Goal: Information Seeking & Learning: Learn about a topic

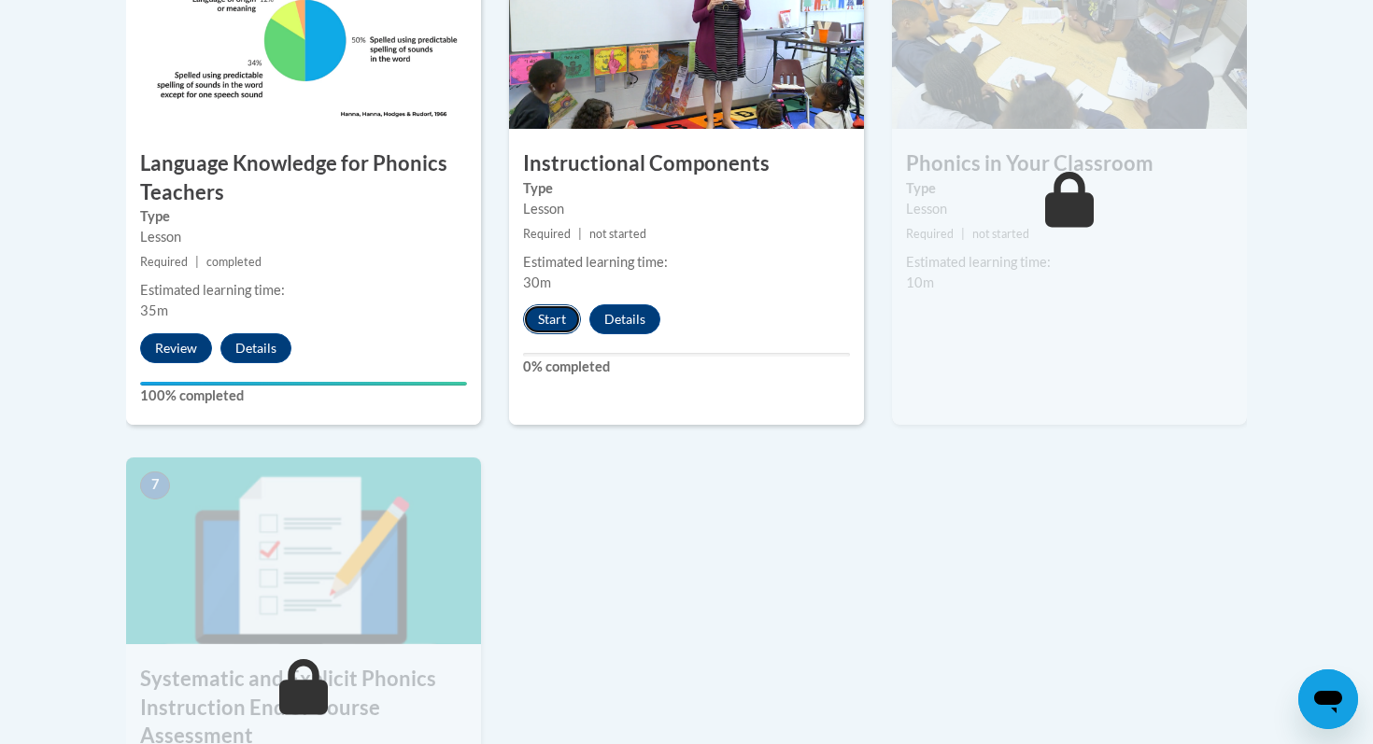
click at [574, 315] on button "Start" at bounding box center [552, 319] width 58 height 30
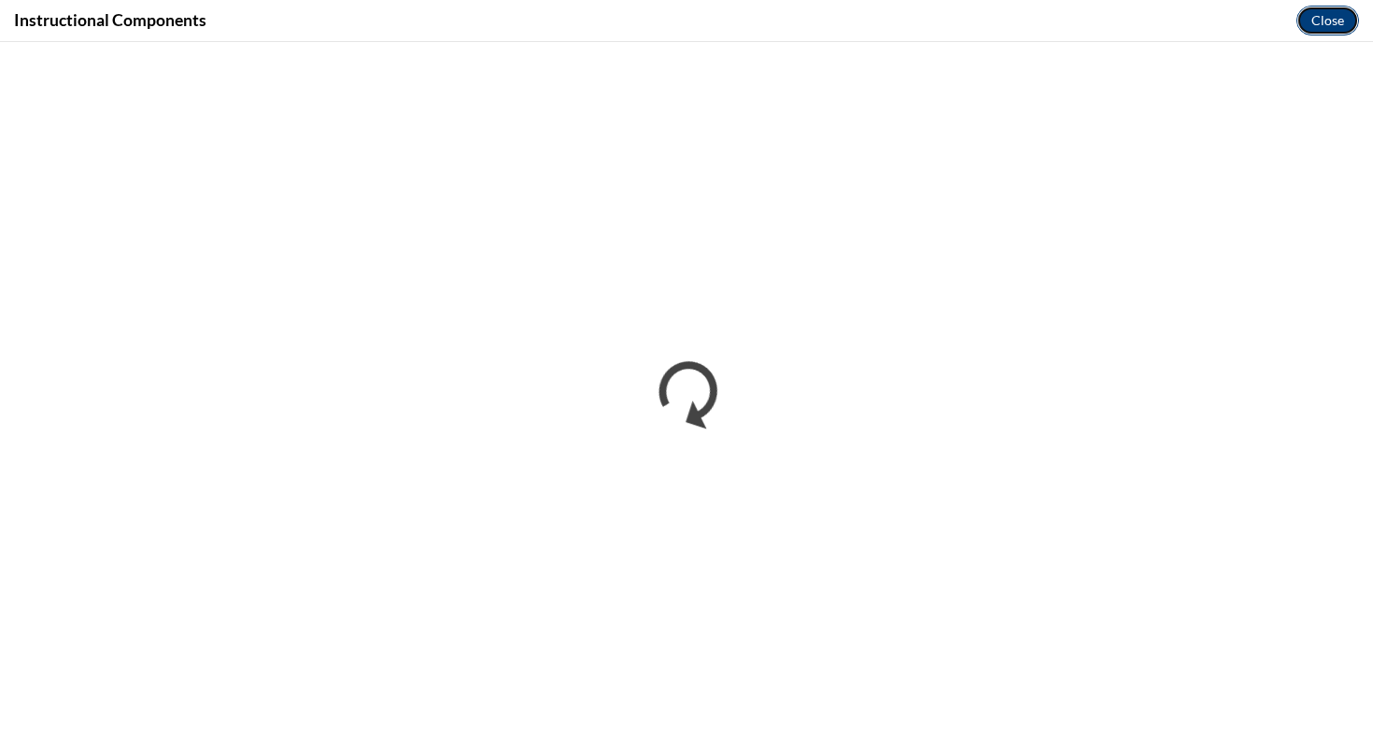
click at [1346, 28] on button "Close" at bounding box center [1327, 21] width 63 height 30
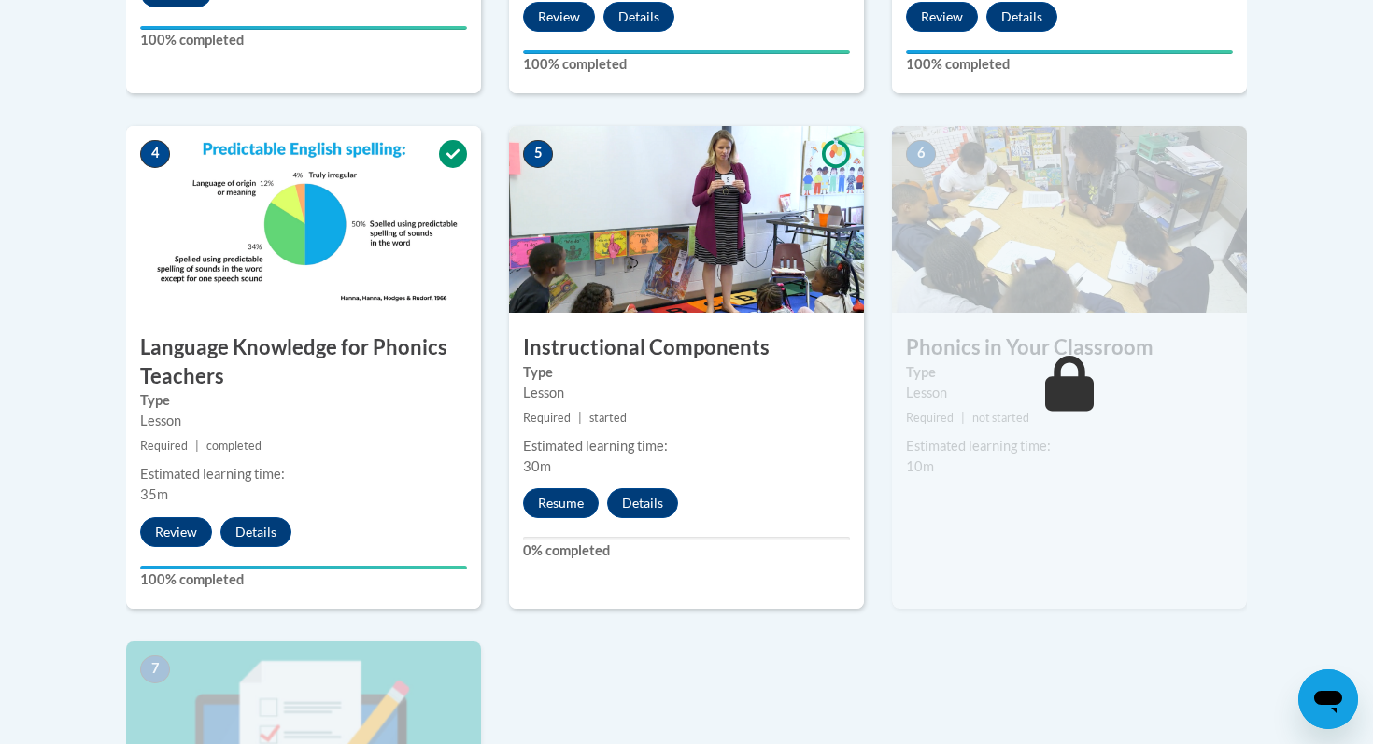
scroll to position [1043, 0]
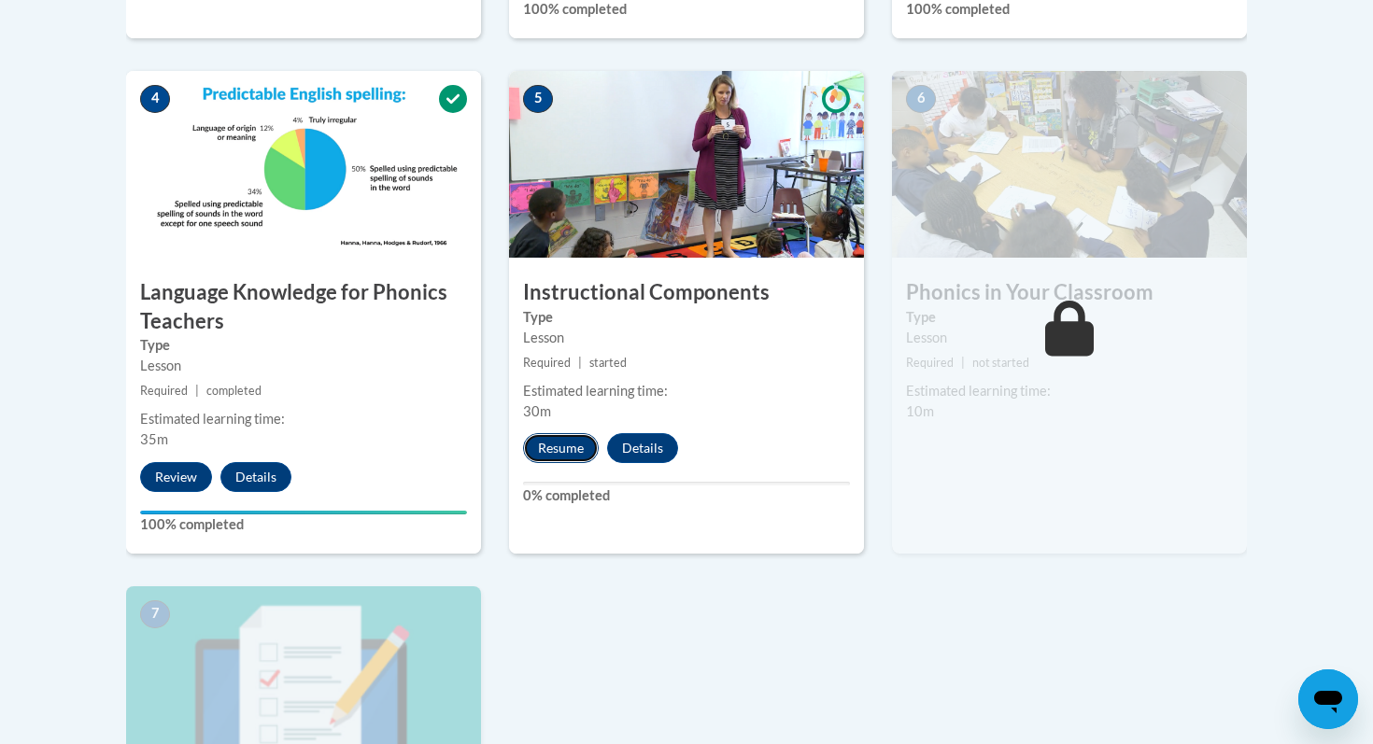
click at [576, 452] on button "Resume" at bounding box center [561, 448] width 76 height 30
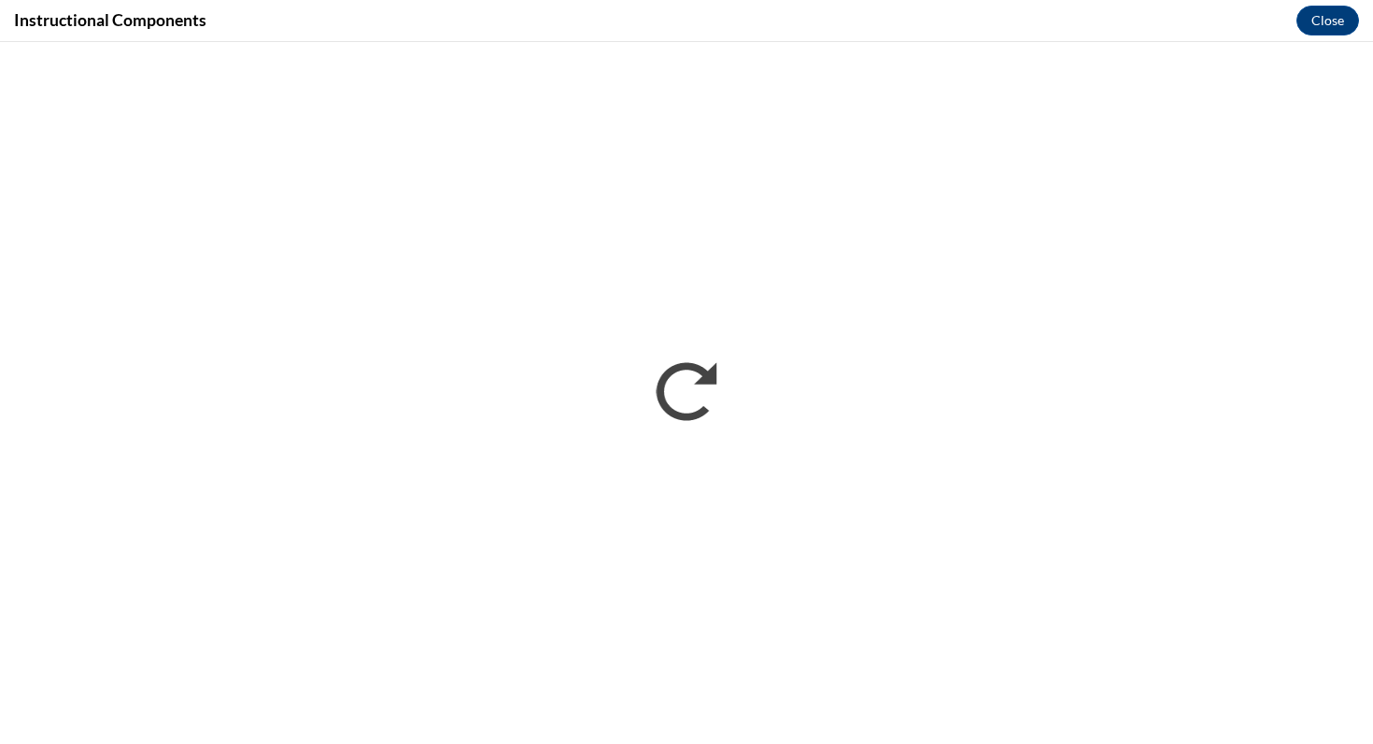
scroll to position [0, 0]
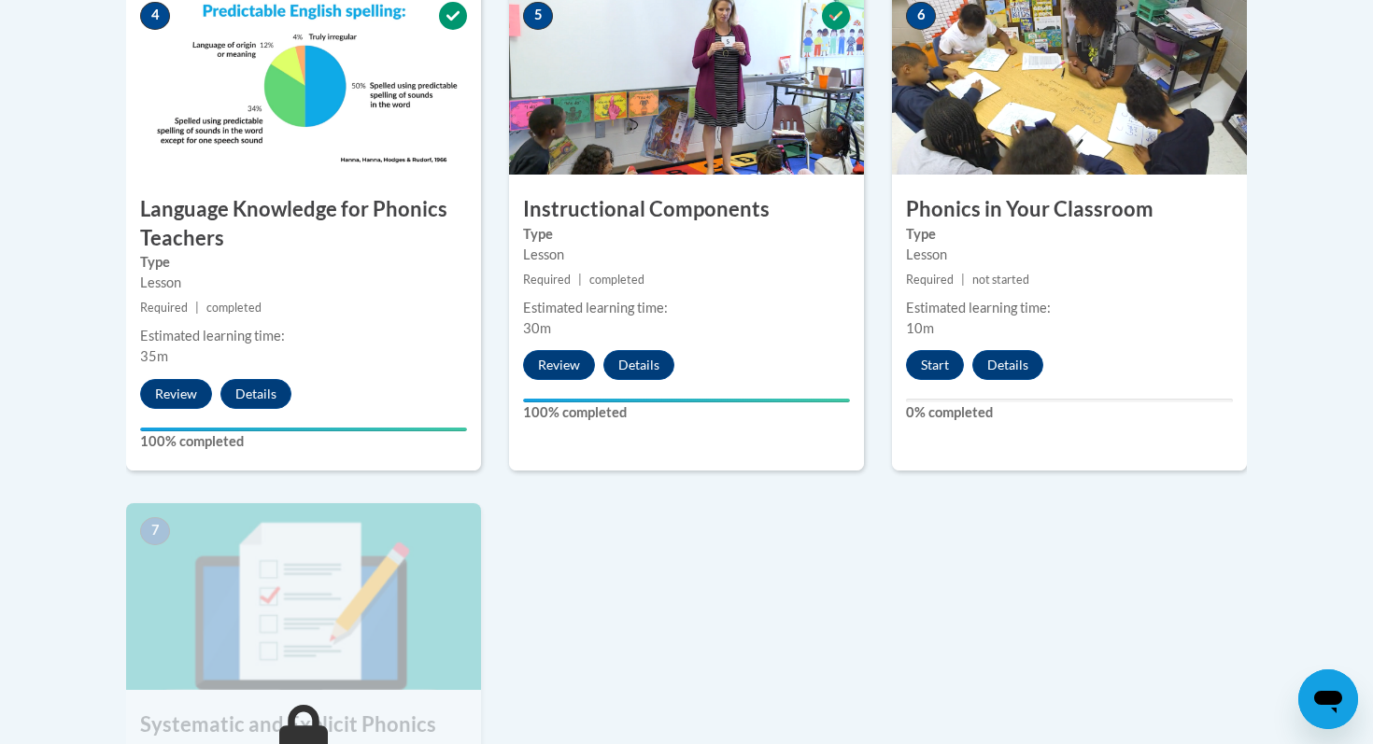
scroll to position [1070, 0]
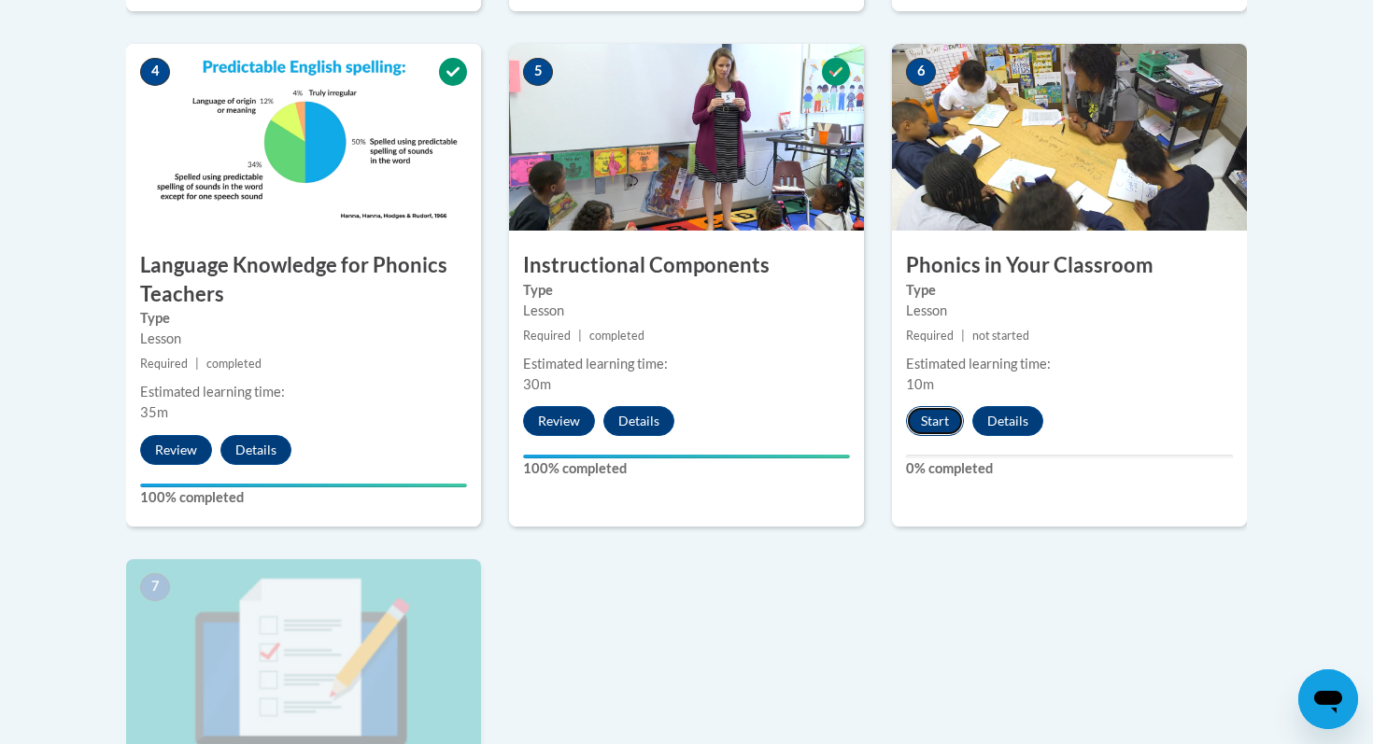
click at [947, 416] on button "Start" at bounding box center [935, 421] width 58 height 30
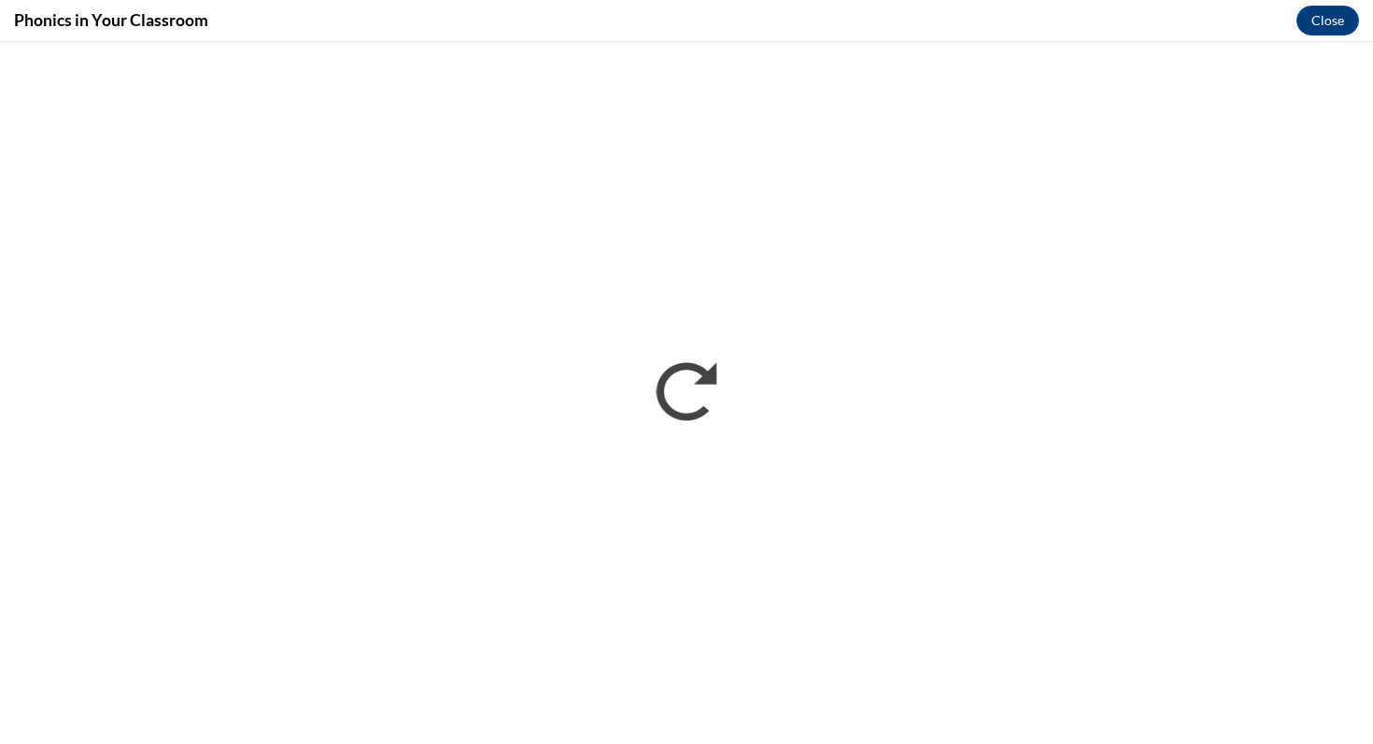
scroll to position [0, 0]
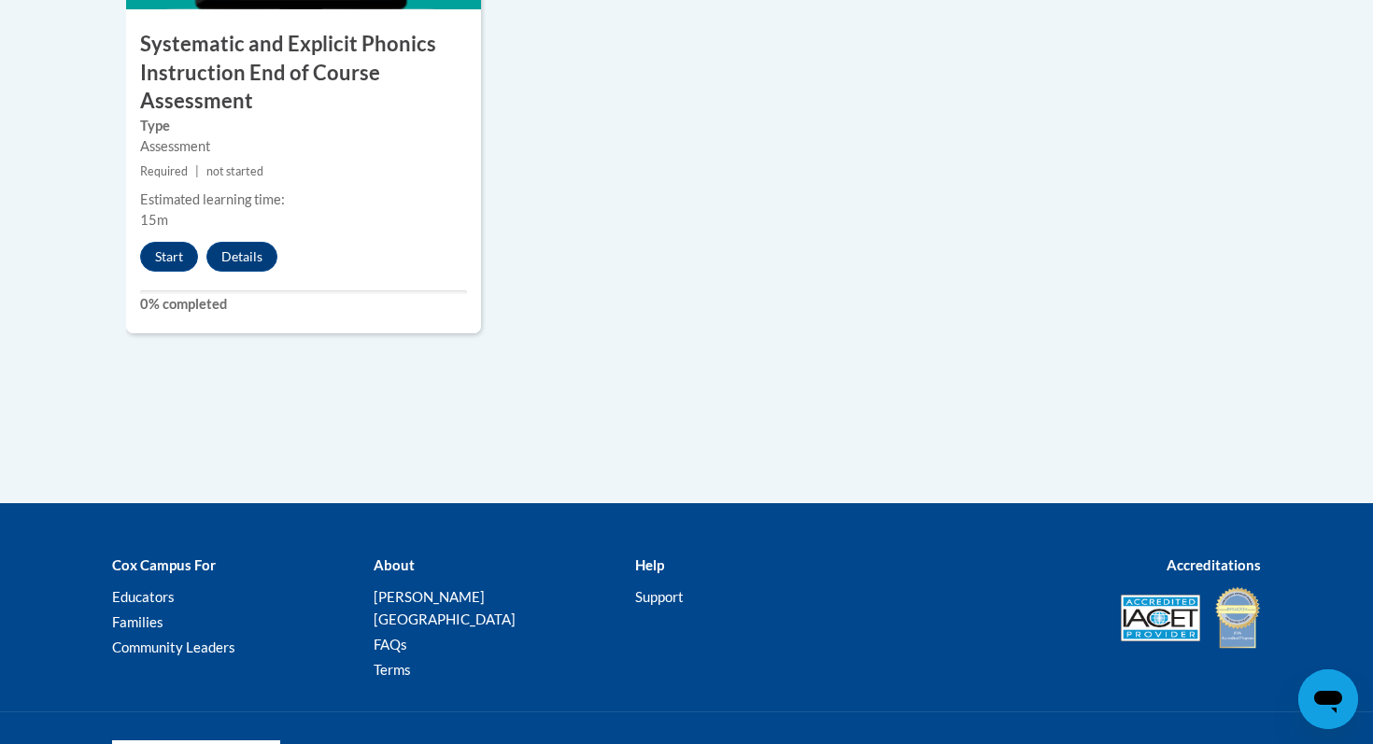
scroll to position [1873, 0]
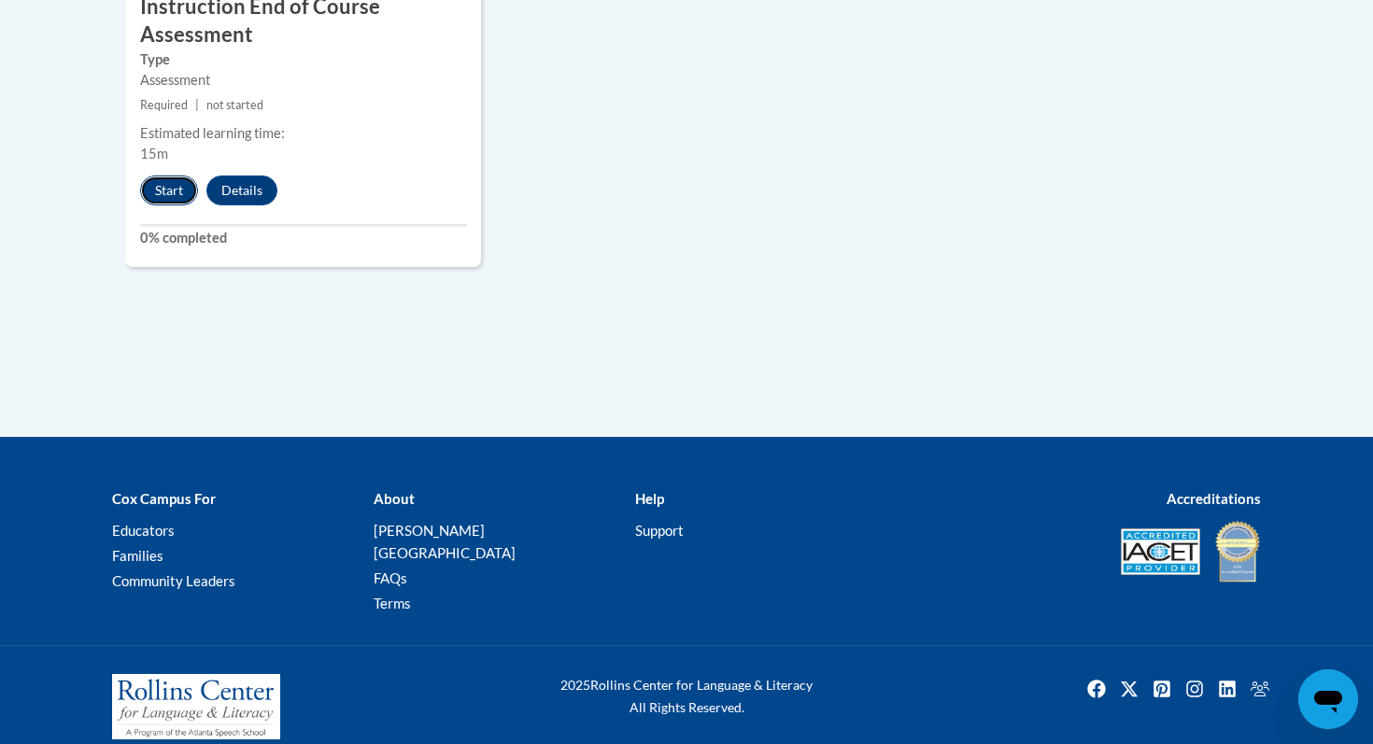
click at [174, 201] on button "Start" at bounding box center [169, 191] width 58 height 30
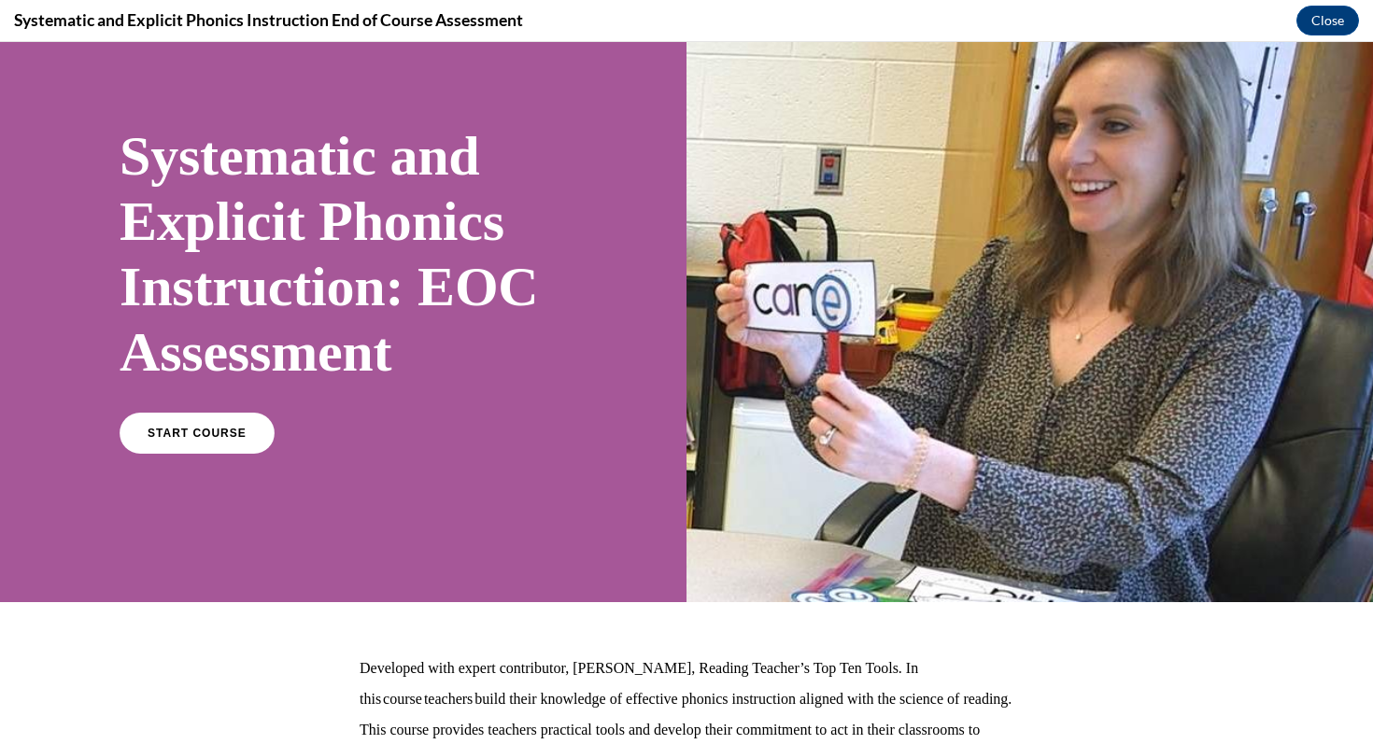
scroll to position [261, 0]
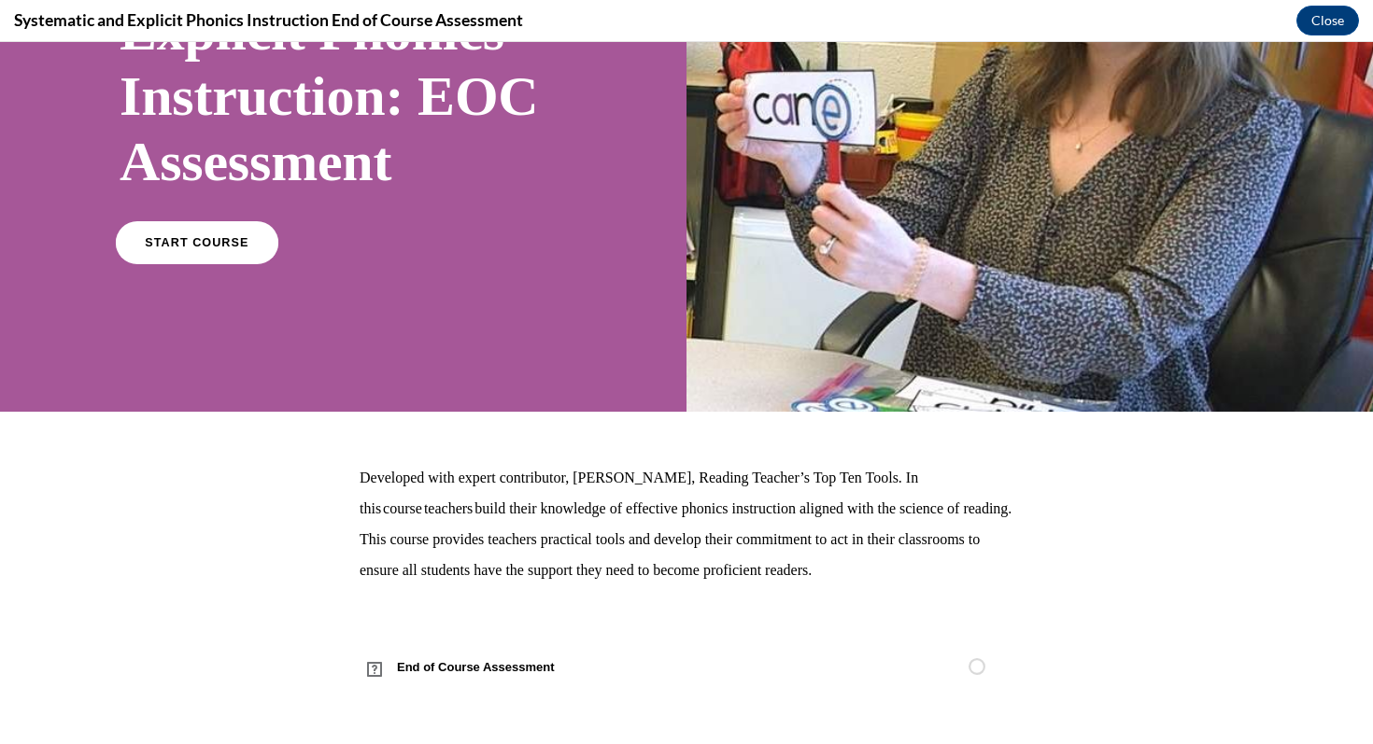
click at [155, 233] on link "START COURSE" at bounding box center [197, 242] width 162 height 43
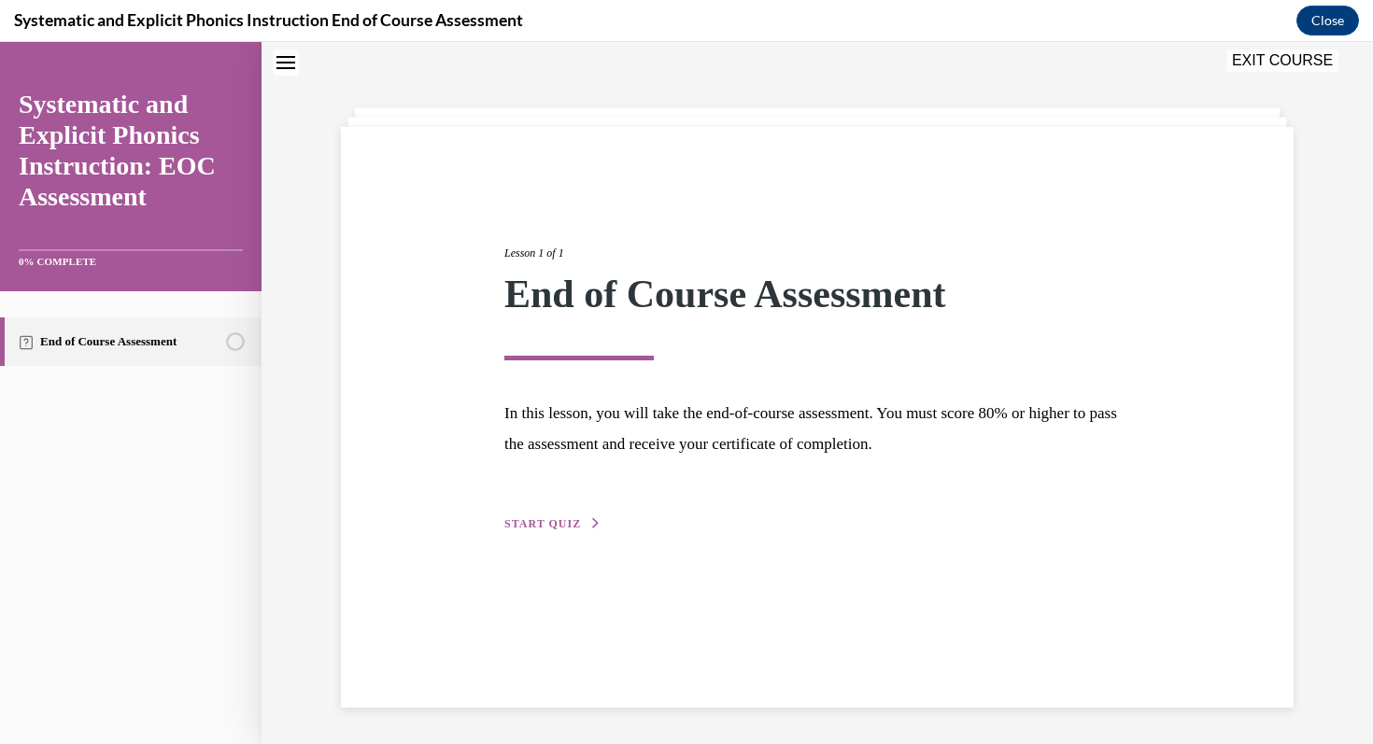
scroll to position [59, 0]
click at [527, 543] on div "Lesson 1 of 1 End of Course Assessment In this lesson, you will take the end-of…" at bounding box center [817, 416] width 952 height 581
click at [527, 534] on div "Lesson 1 of 1 End of Course Assessment In this lesson, you will take the end-of…" at bounding box center [817, 416] width 952 height 581
click at [527, 529] on button "START QUIZ" at bounding box center [552, 523] width 97 height 17
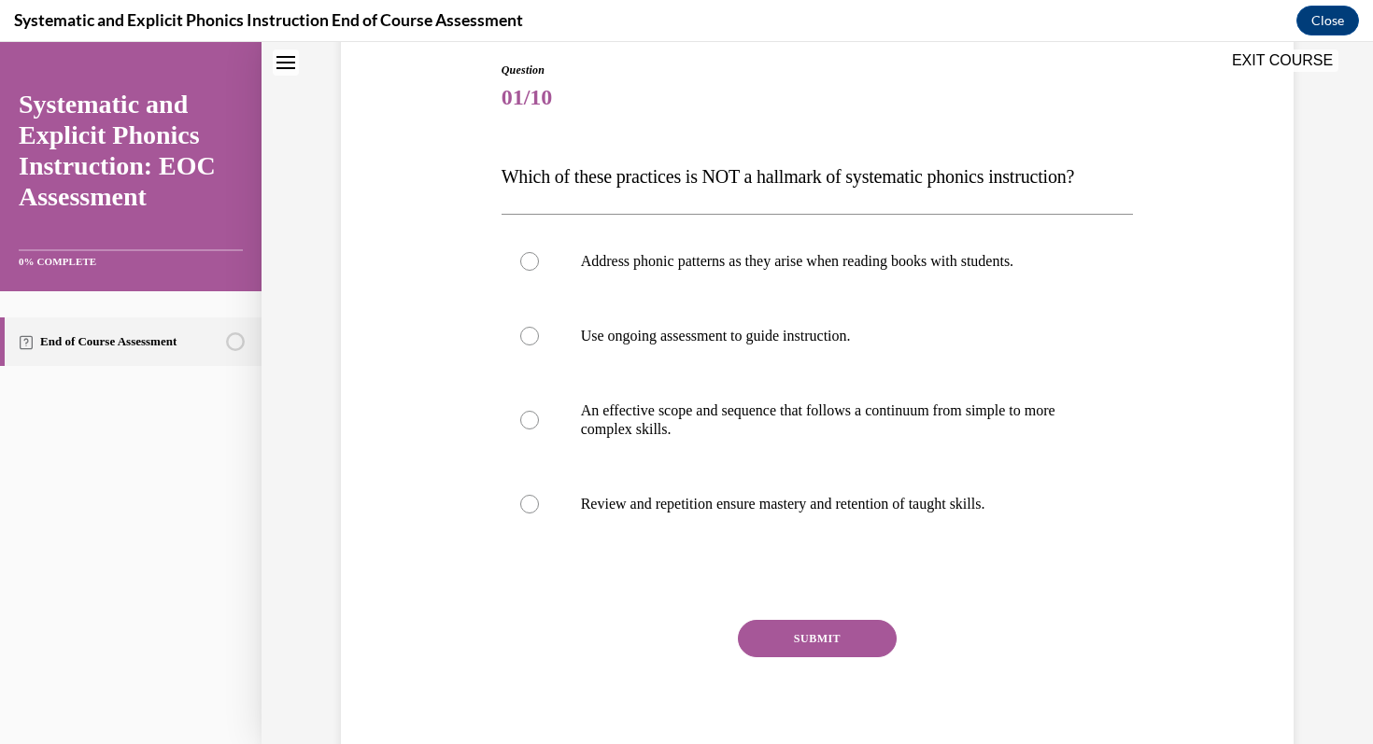
scroll to position [202, 0]
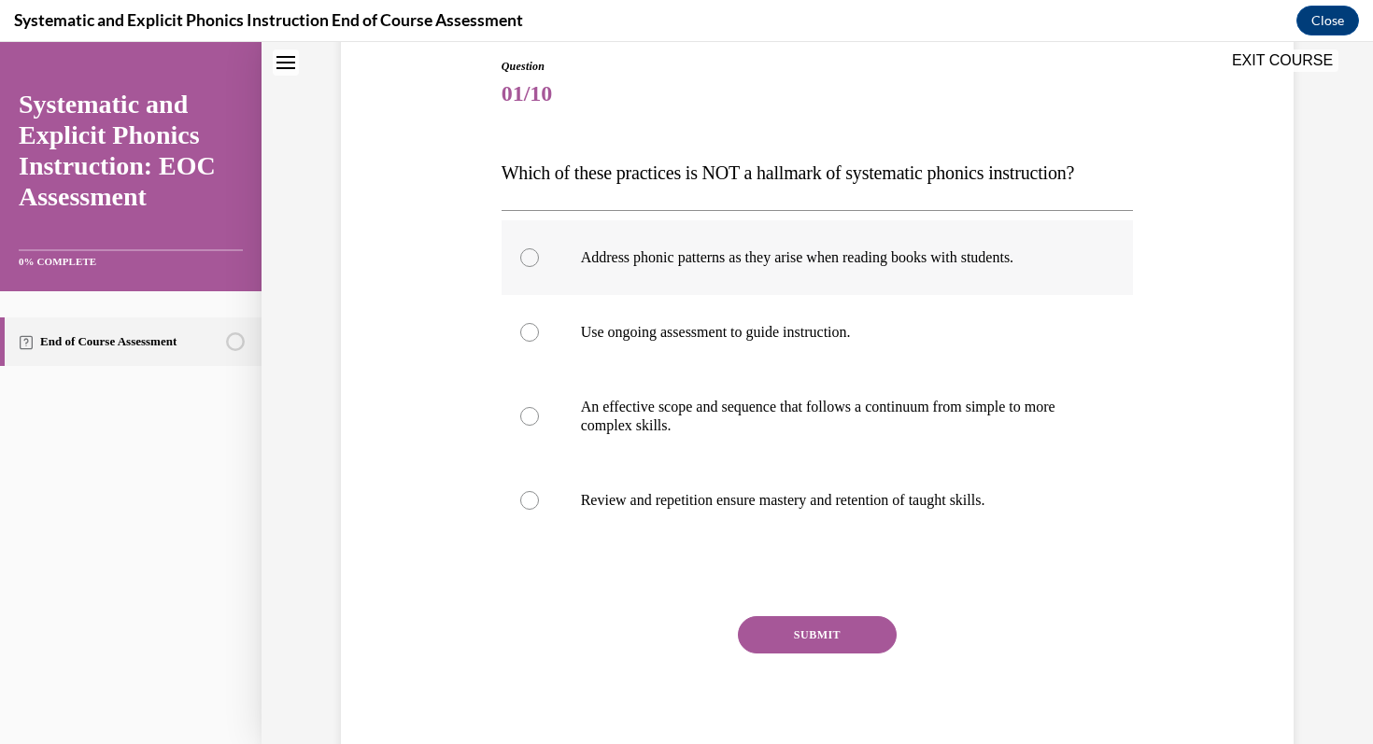
click at [1036, 266] on p "Address phonic patterns as they arise when reading books with students." at bounding box center [834, 257] width 506 height 19
click at [852, 624] on button "SUBMIT" at bounding box center [817, 634] width 159 height 37
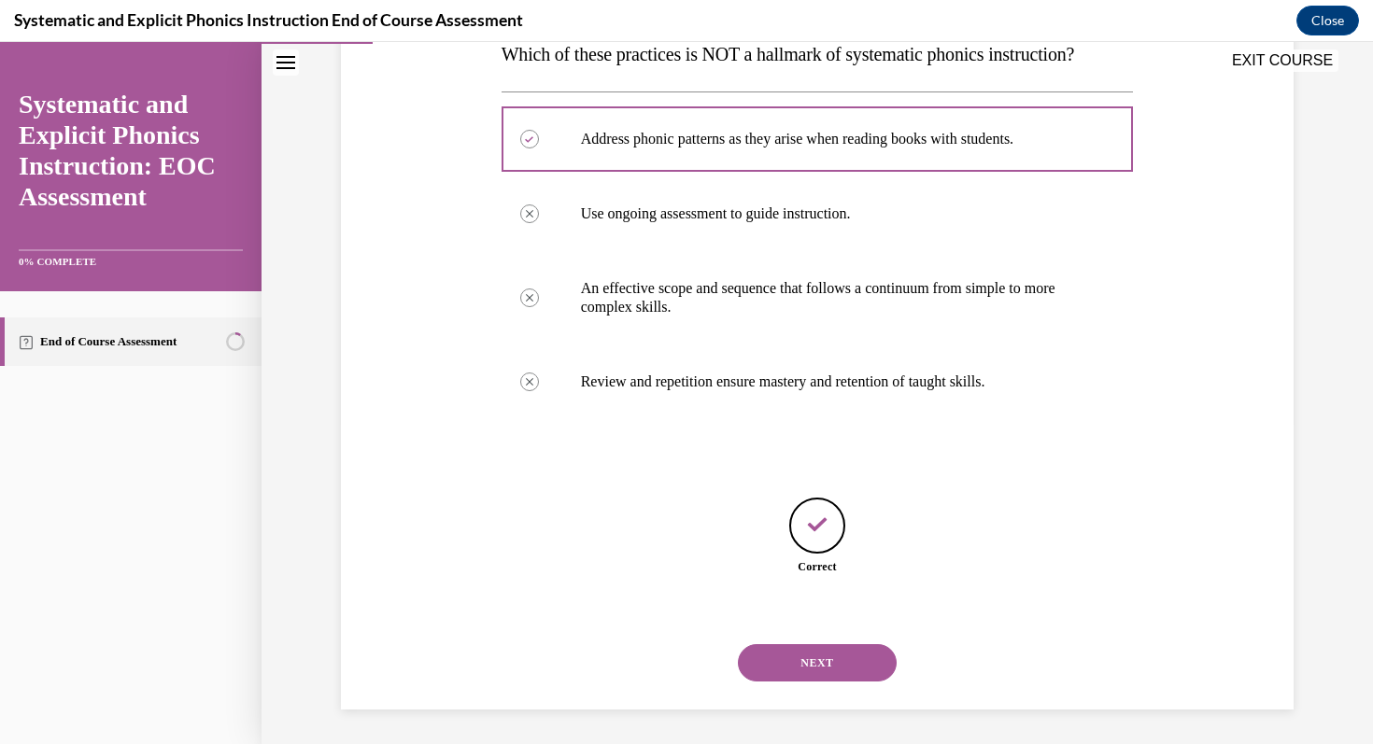
scroll to position [323, 0]
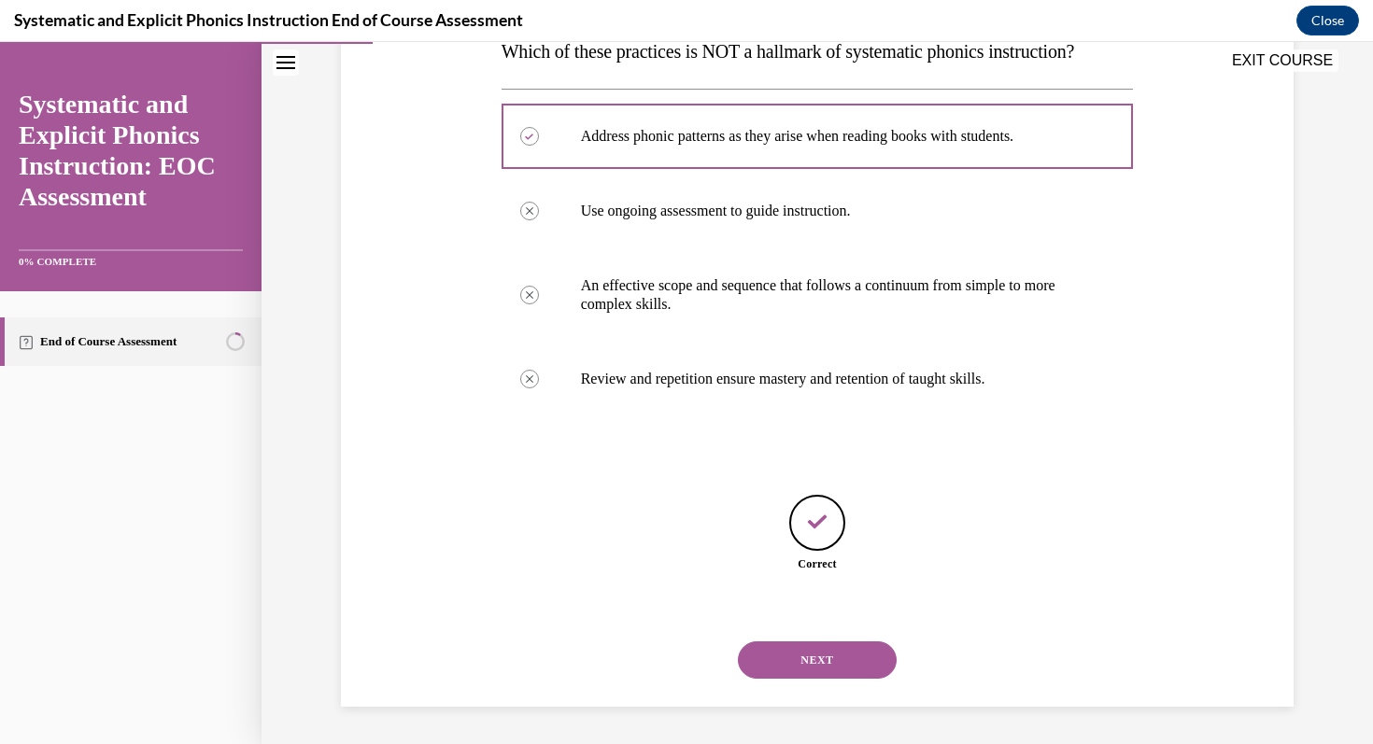
click at [846, 645] on button "NEXT" at bounding box center [817, 660] width 159 height 37
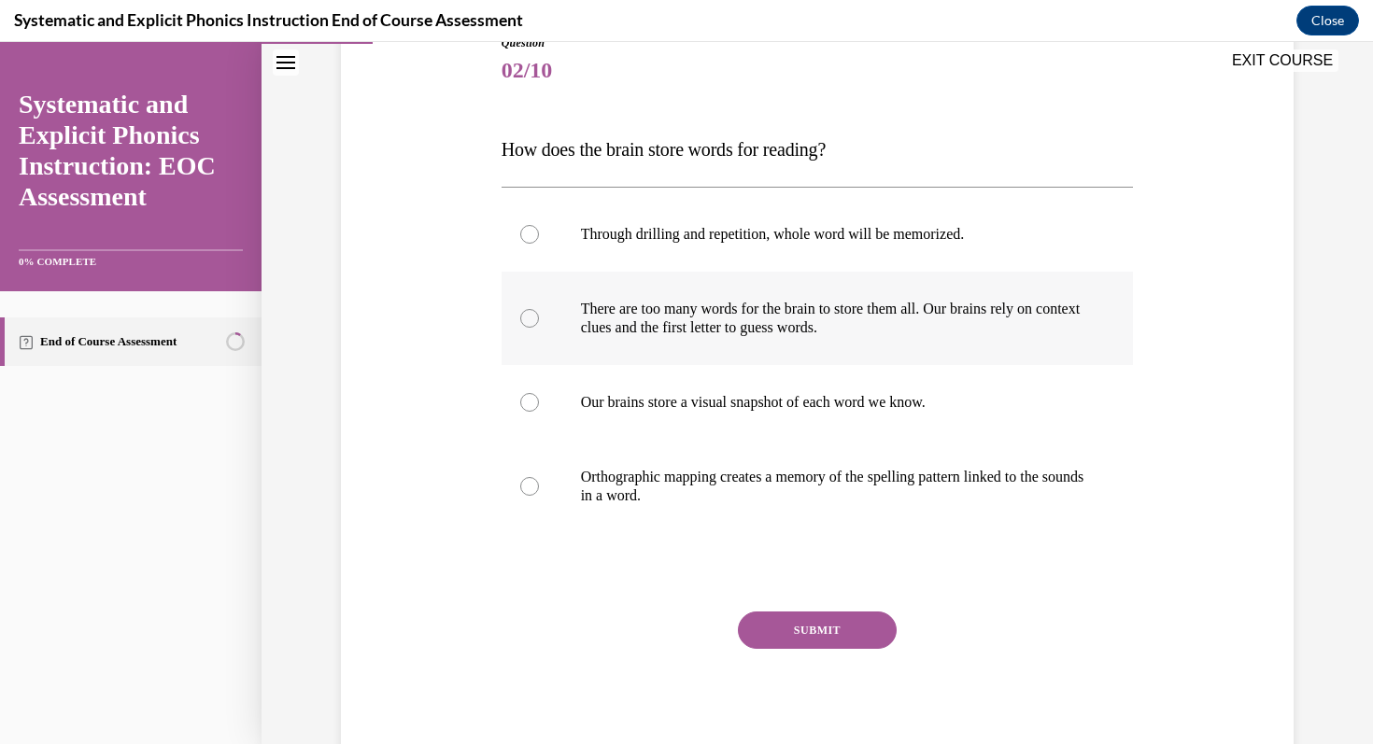
scroll to position [226, 0]
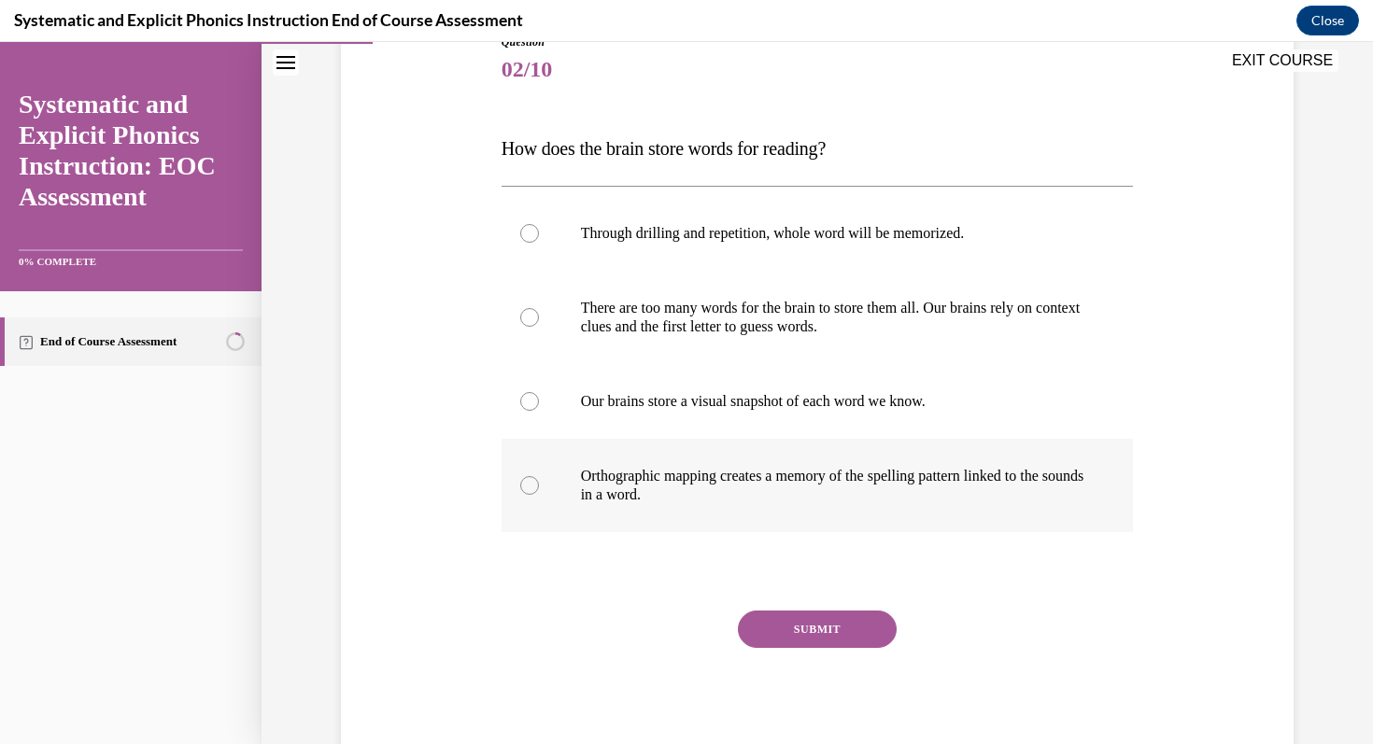
click at [970, 492] on p "Orthographic mapping creates a memory of the spelling pattern linked to the sou…" at bounding box center [834, 485] width 506 height 37
click at [841, 630] on button "SUBMIT" at bounding box center [817, 629] width 159 height 37
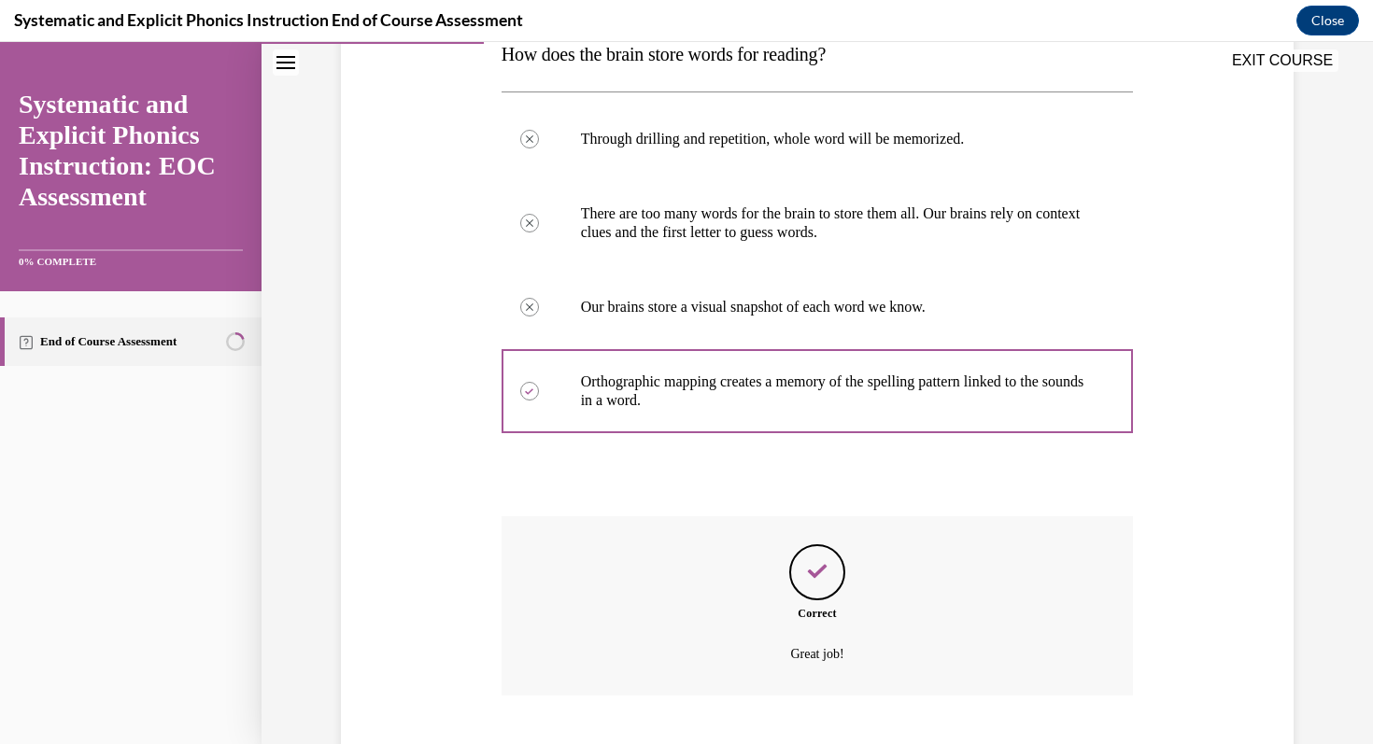
scroll to position [434, 0]
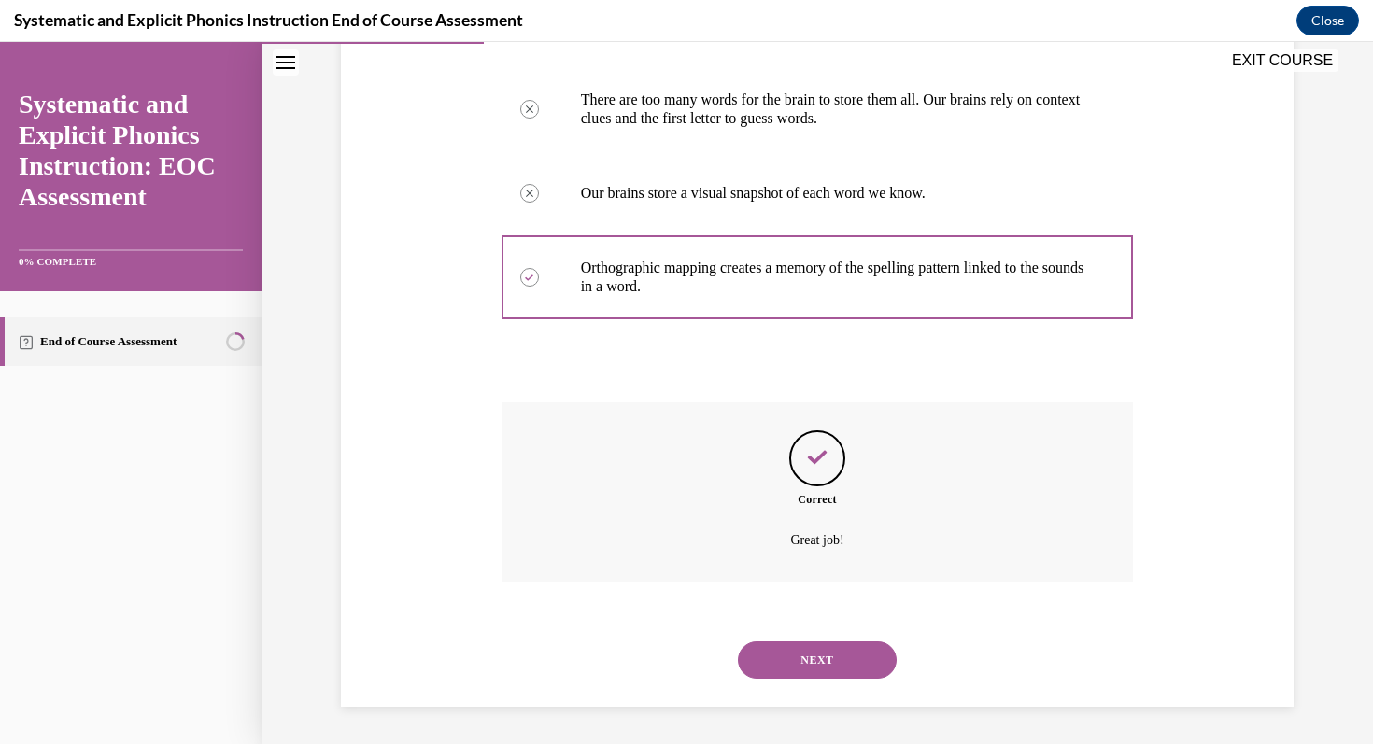
click at [841, 630] on div "NEXT" at bounding box center [817, 660] width 632 height 75
click at [833, 665] on button "NEXT" at bounding box center [817, 660] width 159 height 37
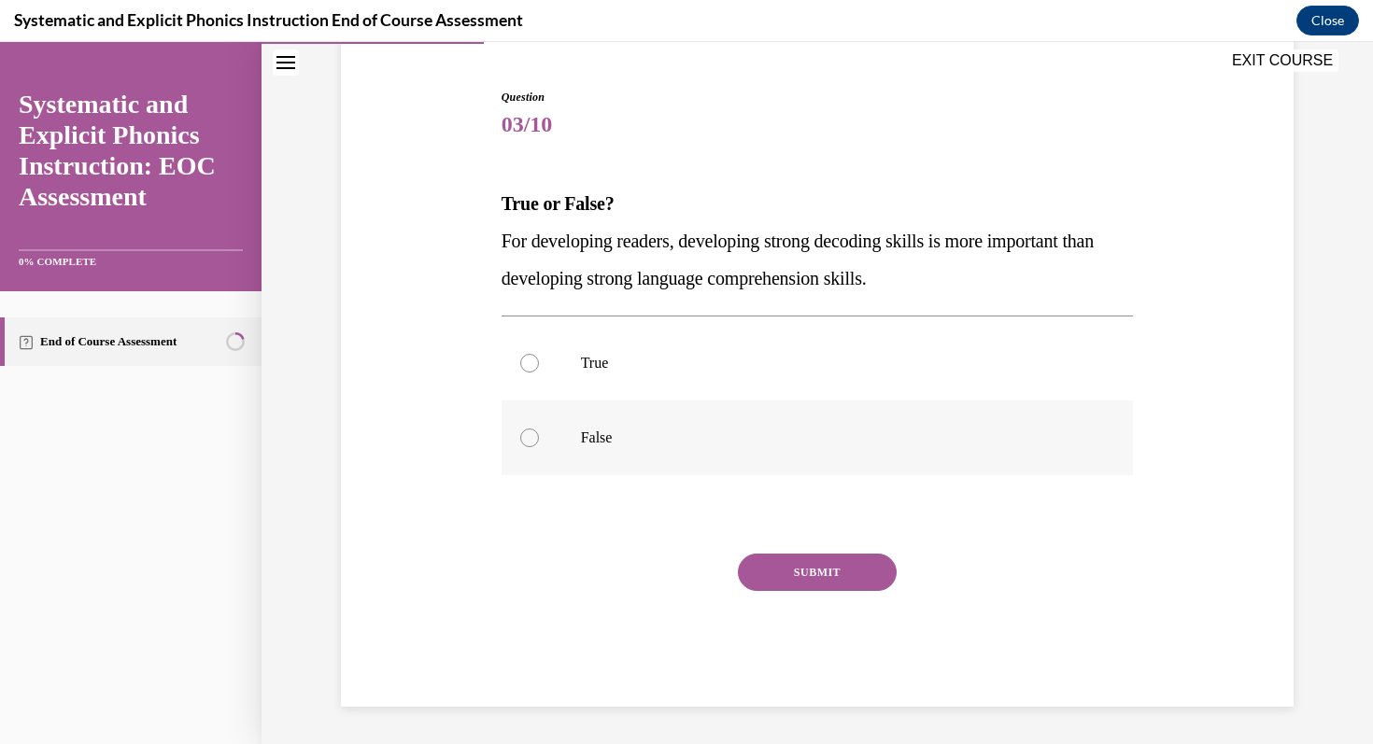
click at [581, 444] on p "False" at bounding box center [834, 438] width 506 height 19
click at [861, 572] on button "SUBMIT" at bounding box center [817, 572] width 159 height 37
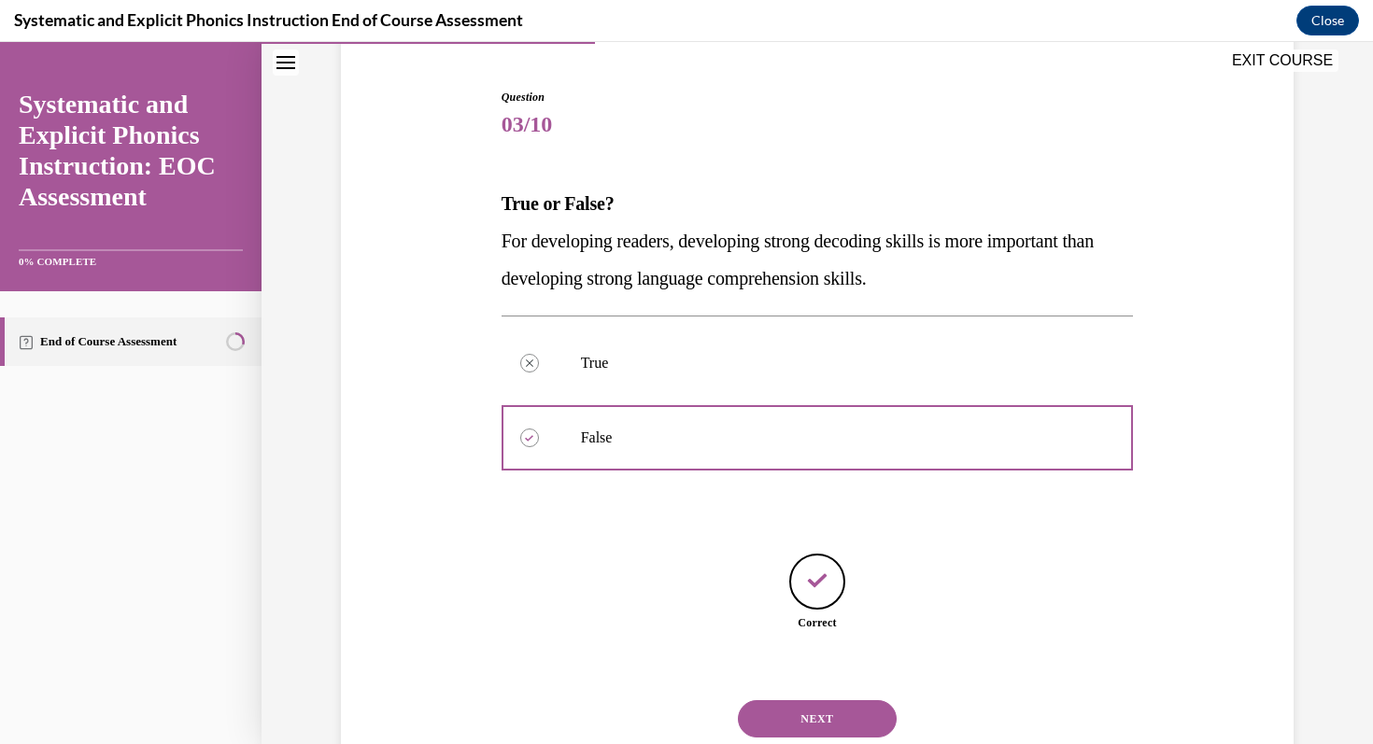
scroll to position [230, 0]
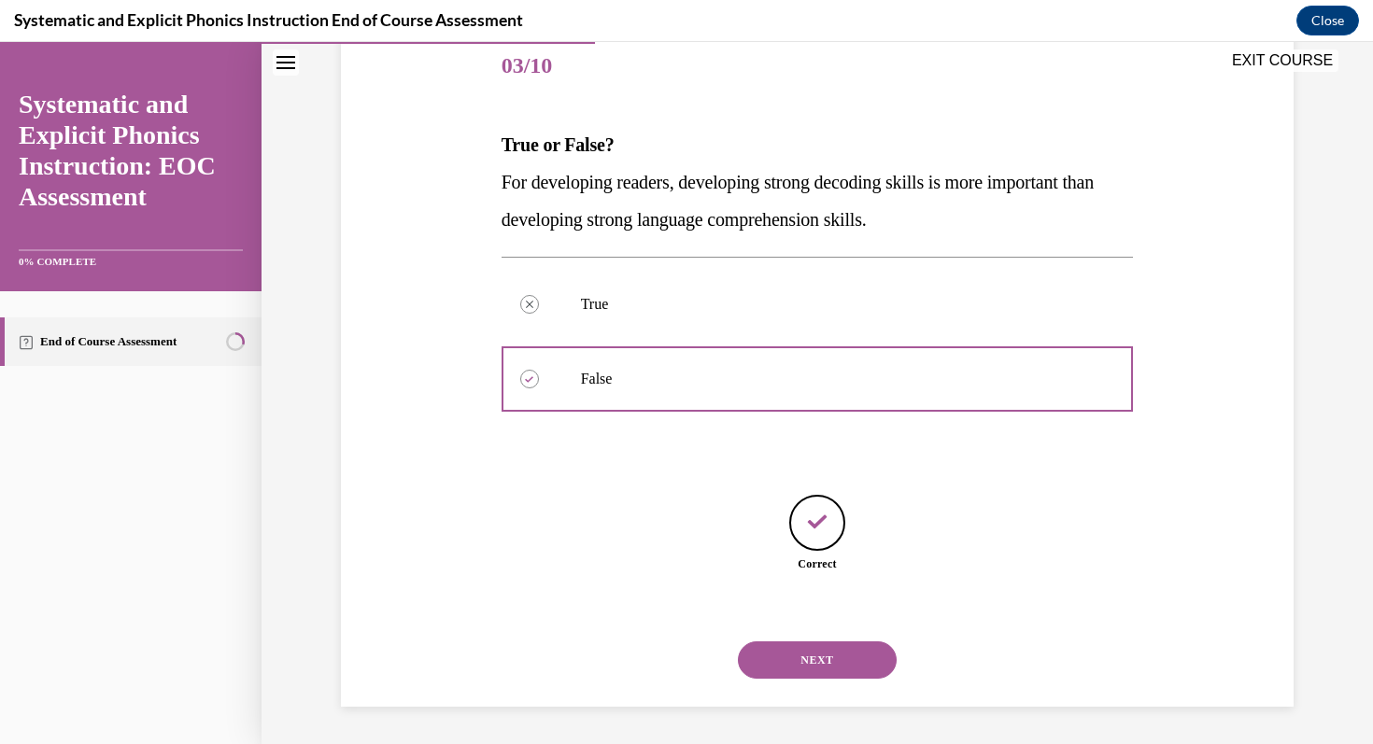
click at [837, 658] on button "NEXT" at bounding box center [817, 660] width 159 height 37
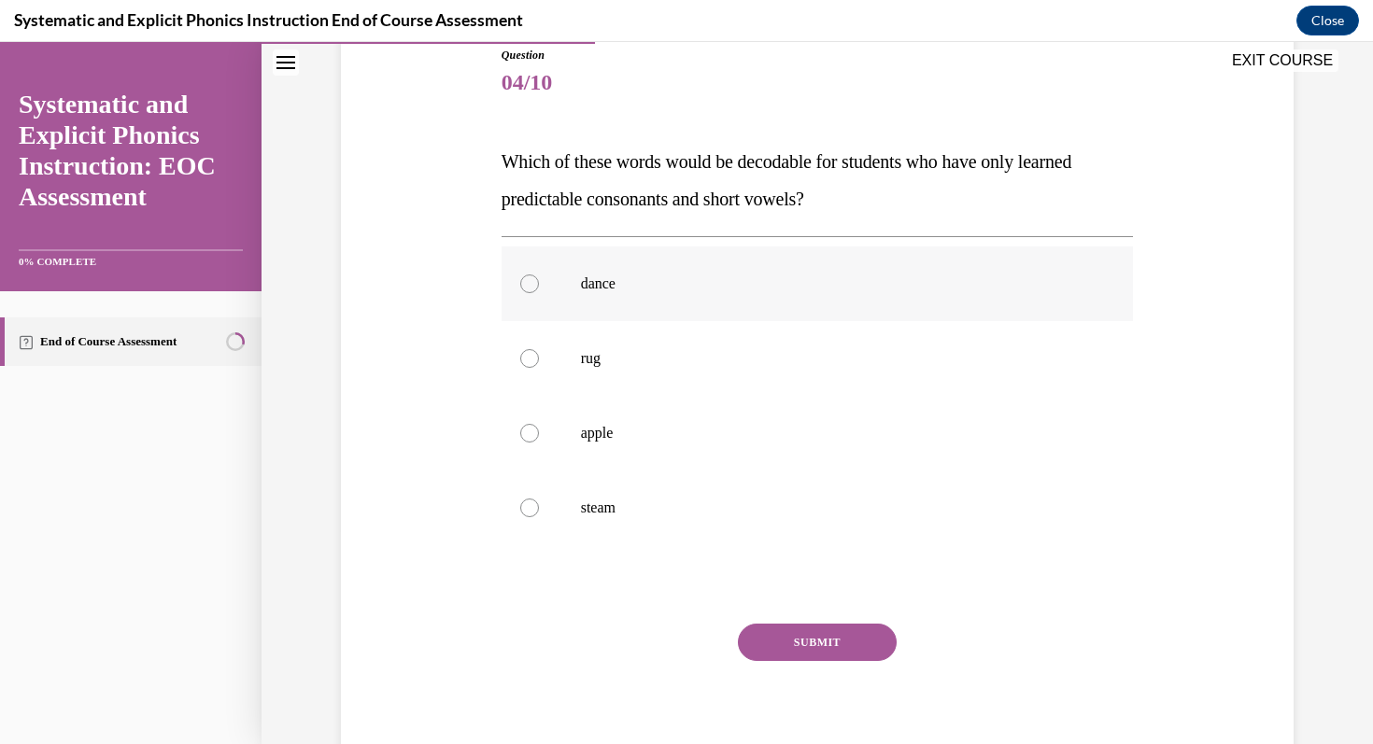
scroll to position [217, 0]
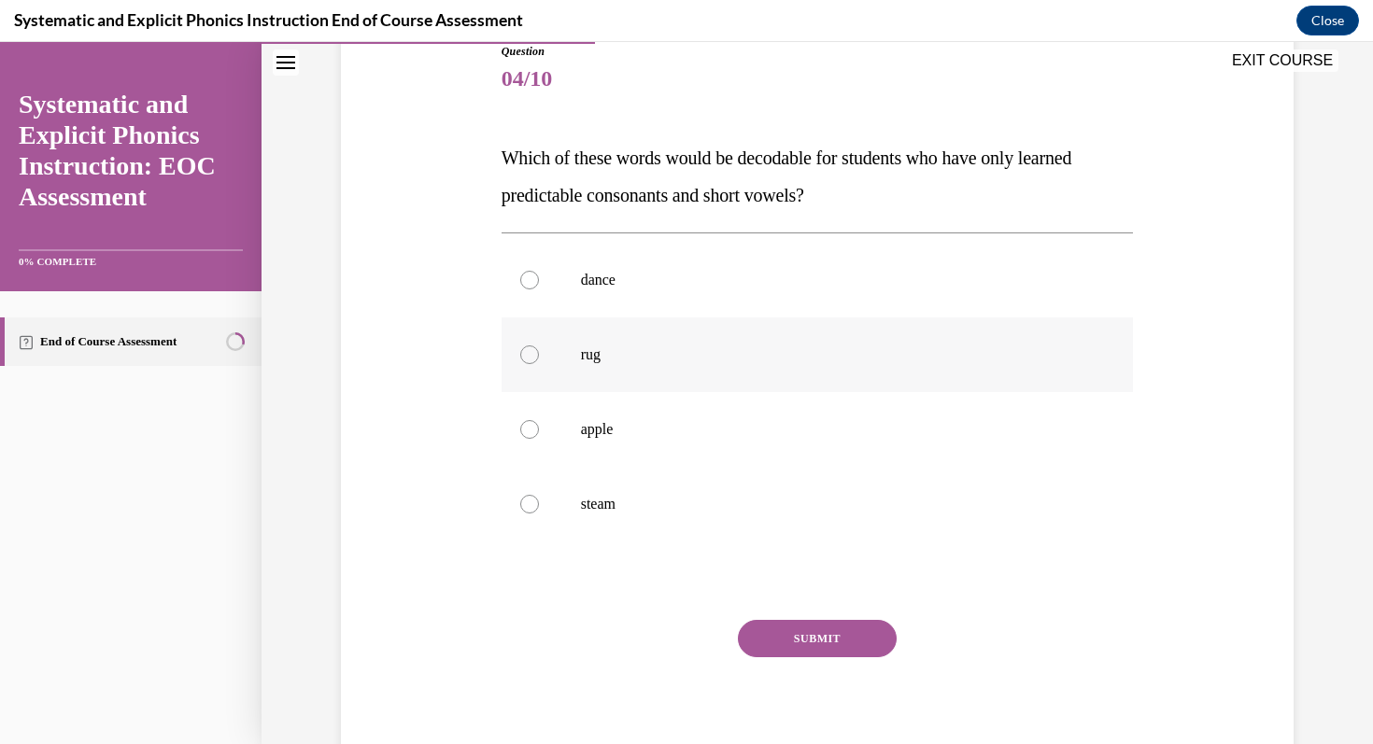
click at [639, 374] on div at bounding box center [817, 354] width 632 height 75
click at [784, 633] on button "SUBMIT" at bounding box center [817, 638] width 159 height 37
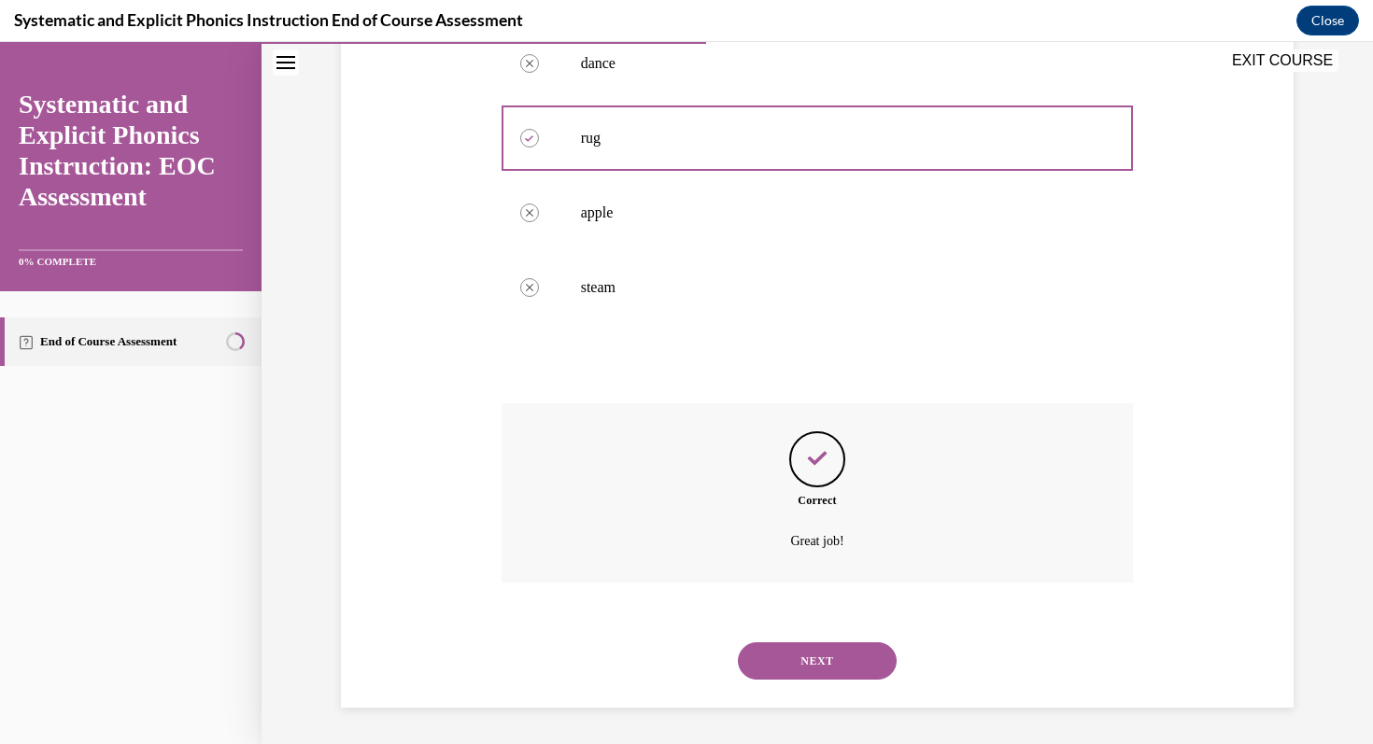
scroll to position [434, 0]
click at [783, 678] on div "NEXT" at bounding box center [817, 660] width 632 height 75
click at [788, 666] on button "NEXT" at bounding box center [817, 660] width 159 height 37
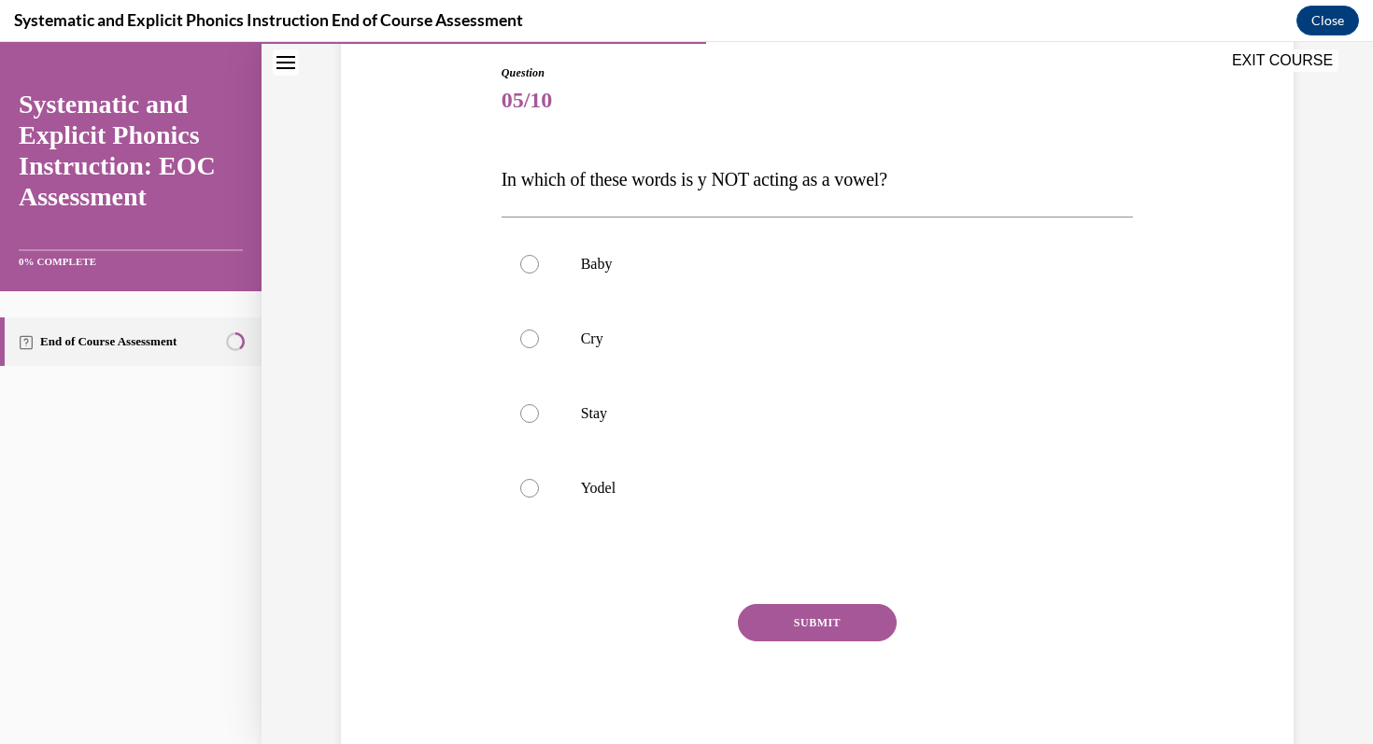
scroll to position [246, 0]
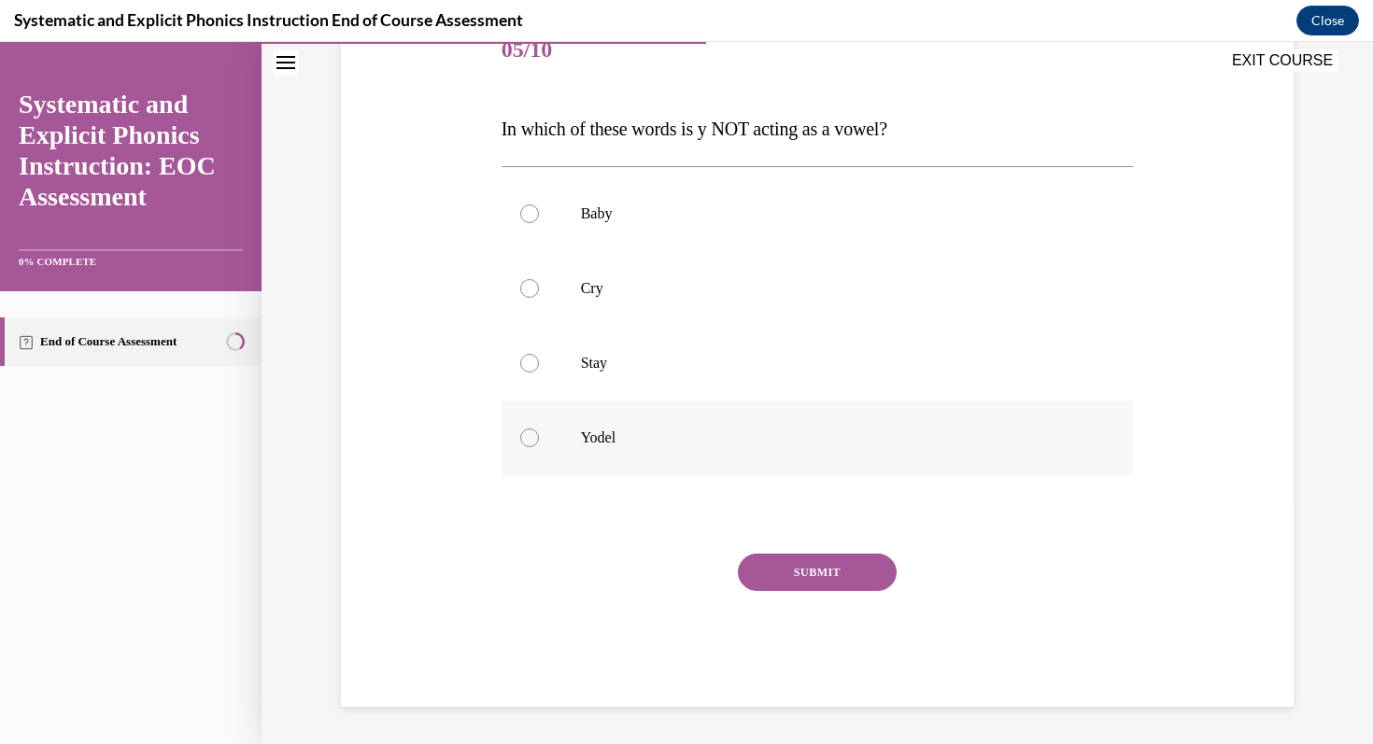
click at [663, 444] on p "Yodel" at bounding box center [834, 438] width 506 height 19
click at [783, 573] on button "SUBMIT" at bounding box center [817, 572] width 159 height 37
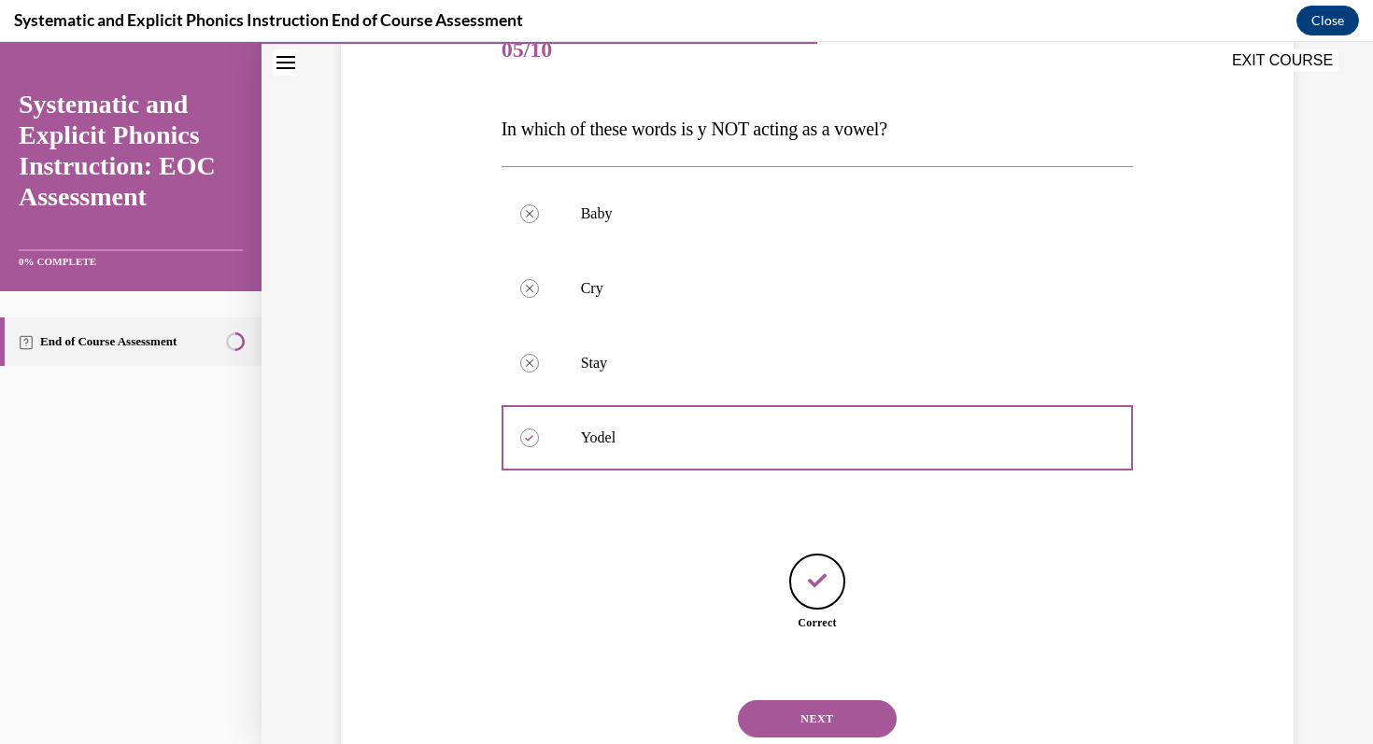
scroll to position [304, 0]
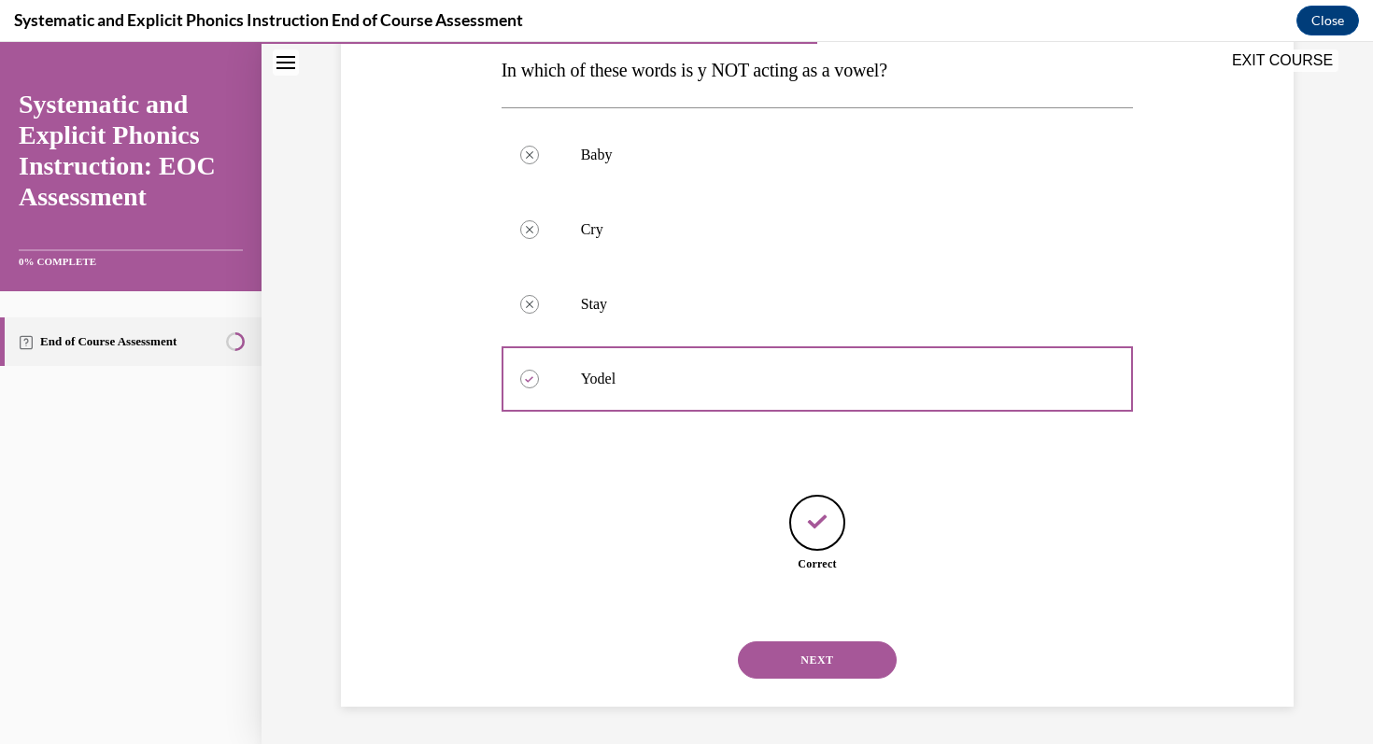
click at [798, 675] on button "NEXT" at bounding box center [817, 660] width 159 height 37
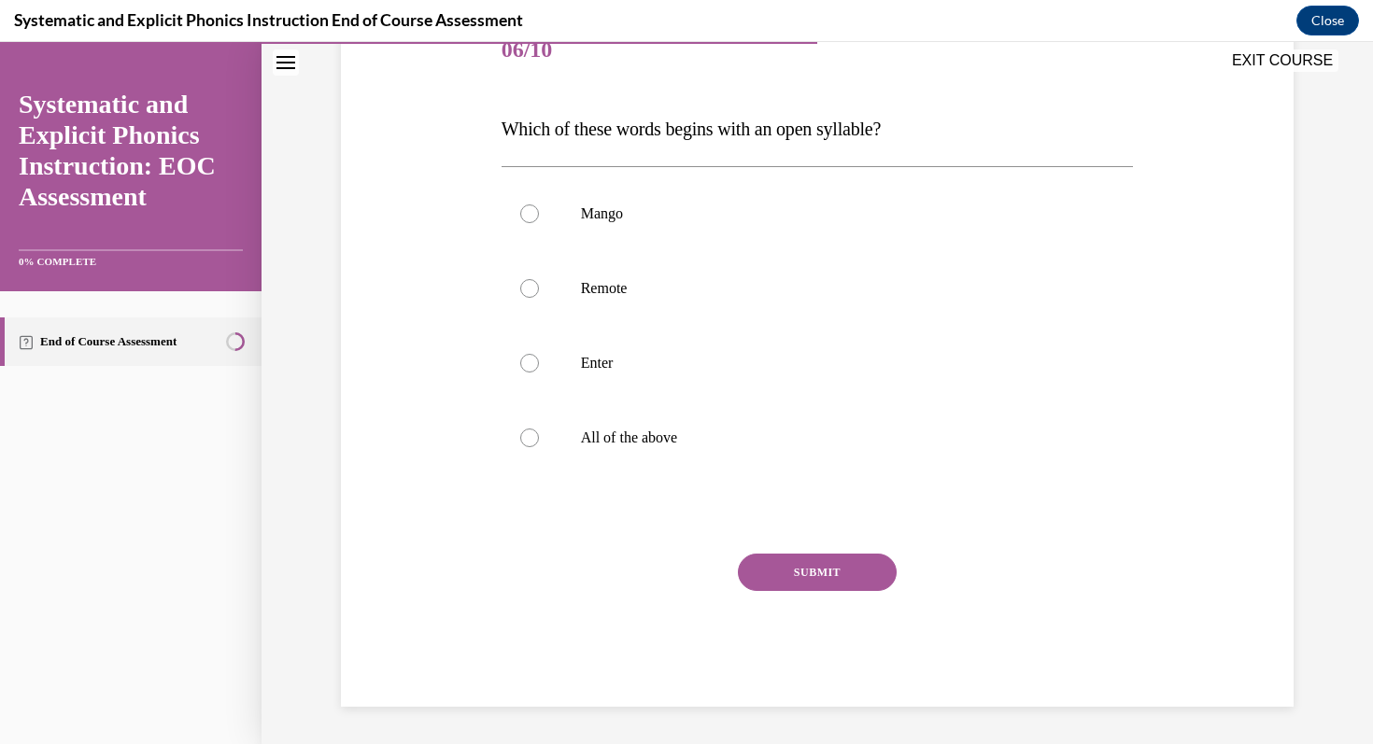
scroll to position [207, 0]
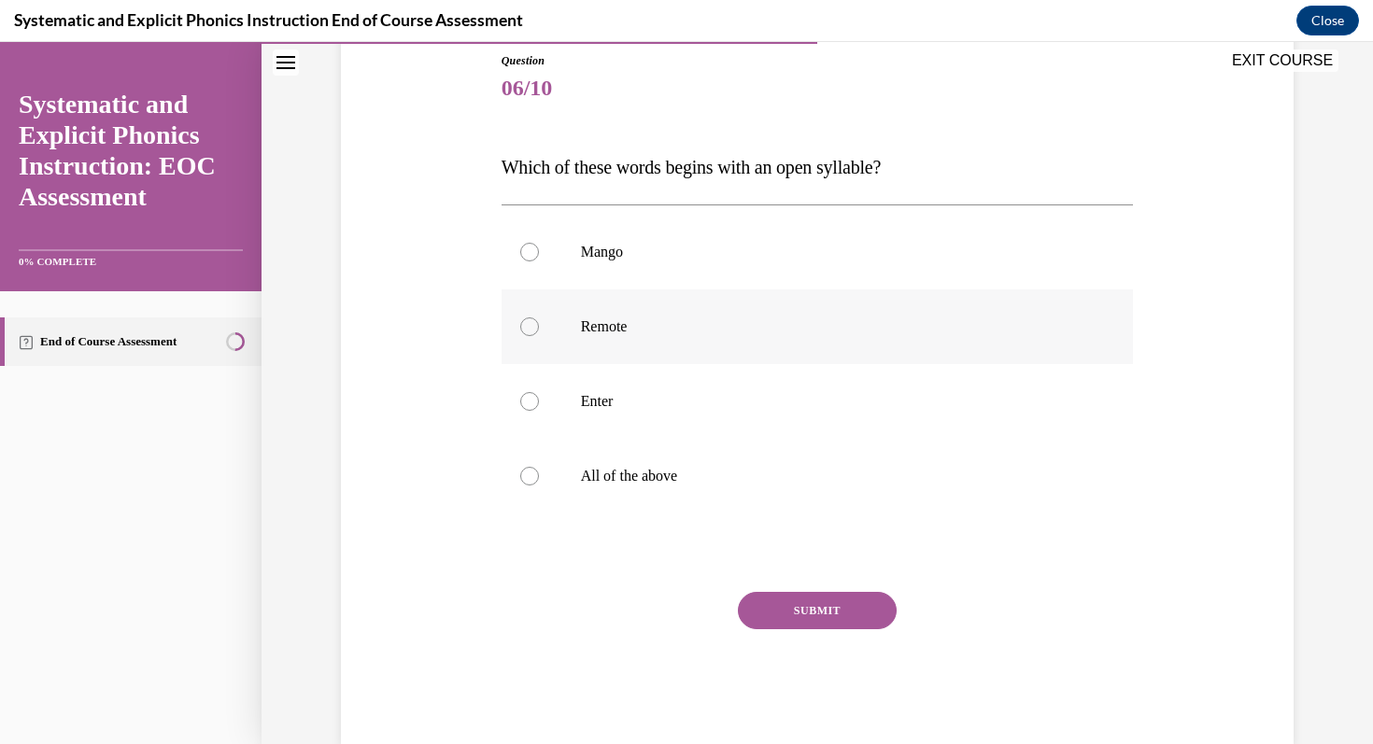
click at [838, 313] on div at bounding box center [817, 326] width 632 height 75
click at [866, 606] on button "SUBMIT" at bounding box center [817, 610] width 159 height 37
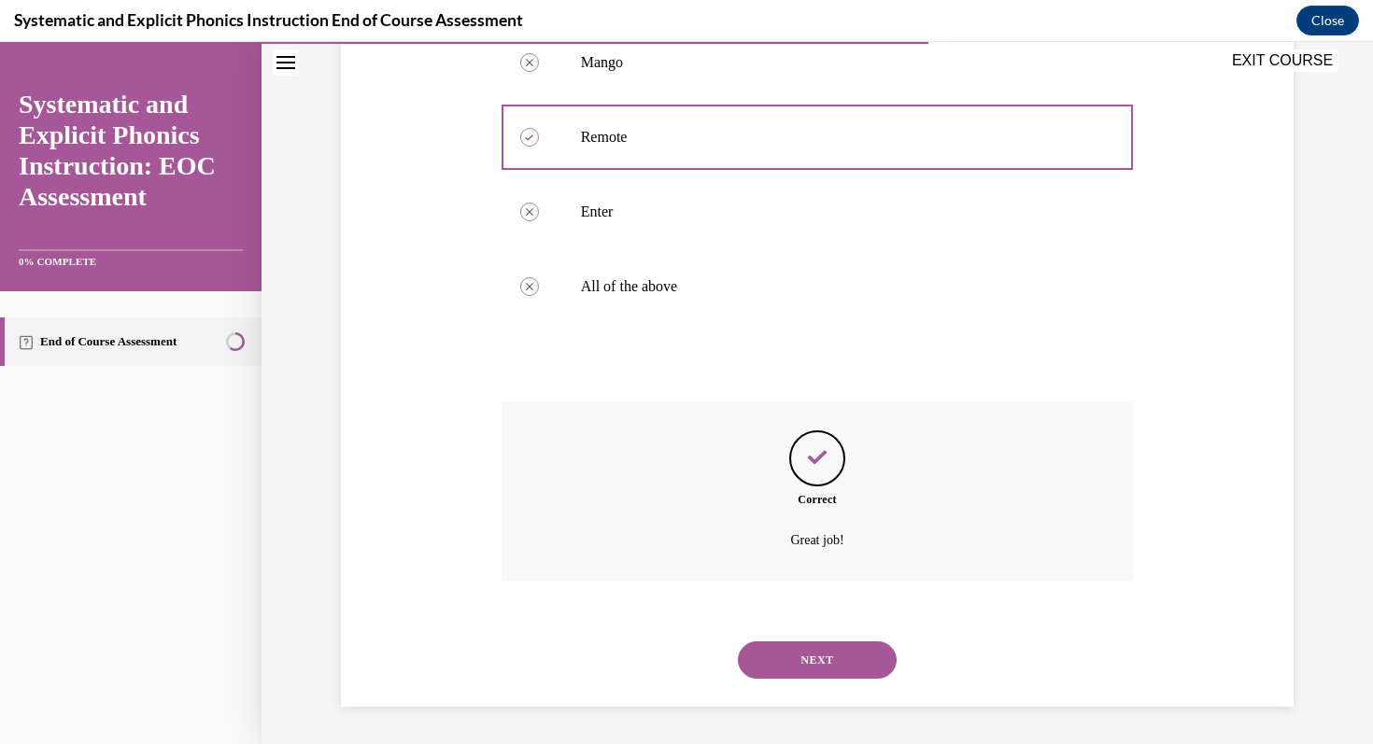
click at [848, 655] on button "NEXT" at bounding box center [817, 660] width 159 height 37
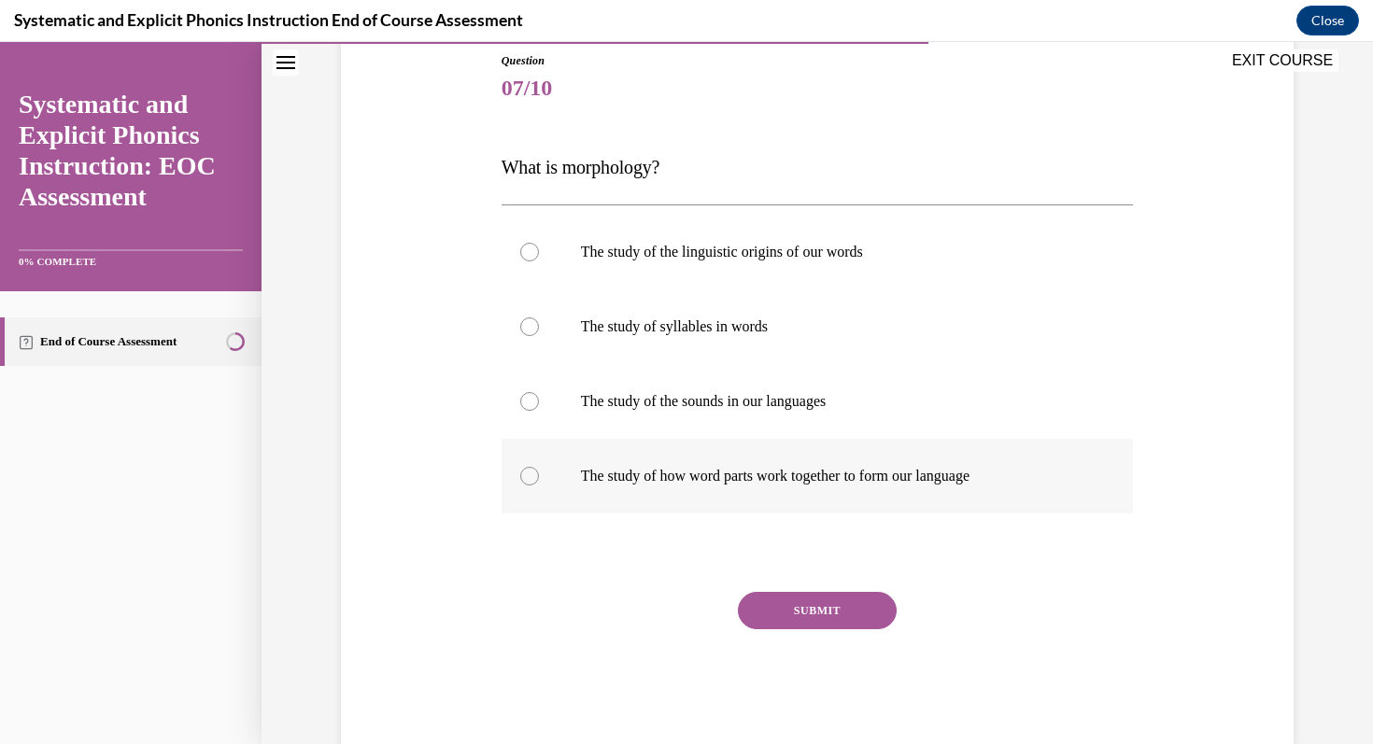
click at [898, 477] on p "The study of how word parts work together to form our language" at bounding box center [834, 476] width 506 height 19
click at [808, 605] on button "SUBMIT" at bounding box center [817, 610] width 159 height 37
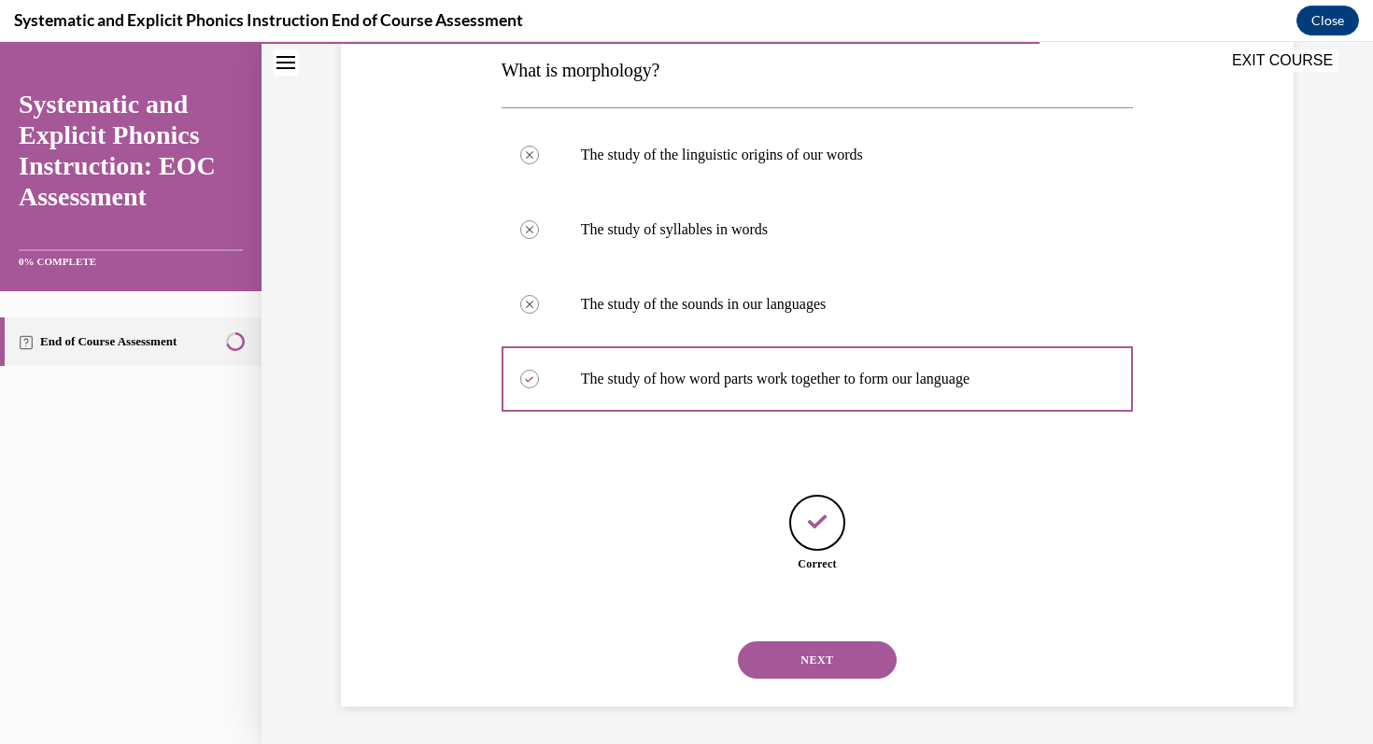
click at [800, 661] on button "NEXT" at bounding box center [817, 660] width 159 height 37
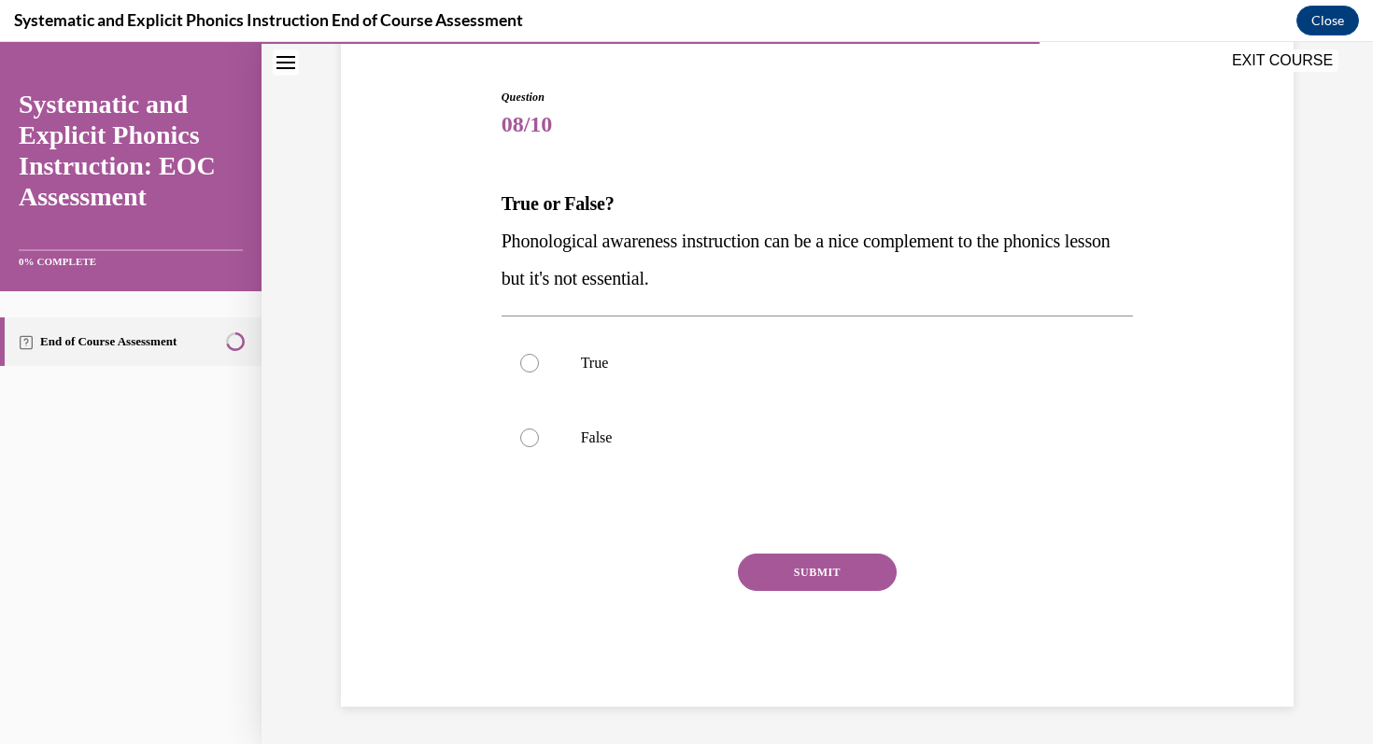
scroll to position [171, 0]
click at [714, 434] on p "False" at bounding box center [834, 438] width 506 height 19
click at [754, 567] on button "SUBMIT" at bounding box center [817, 572] width 159 height 37
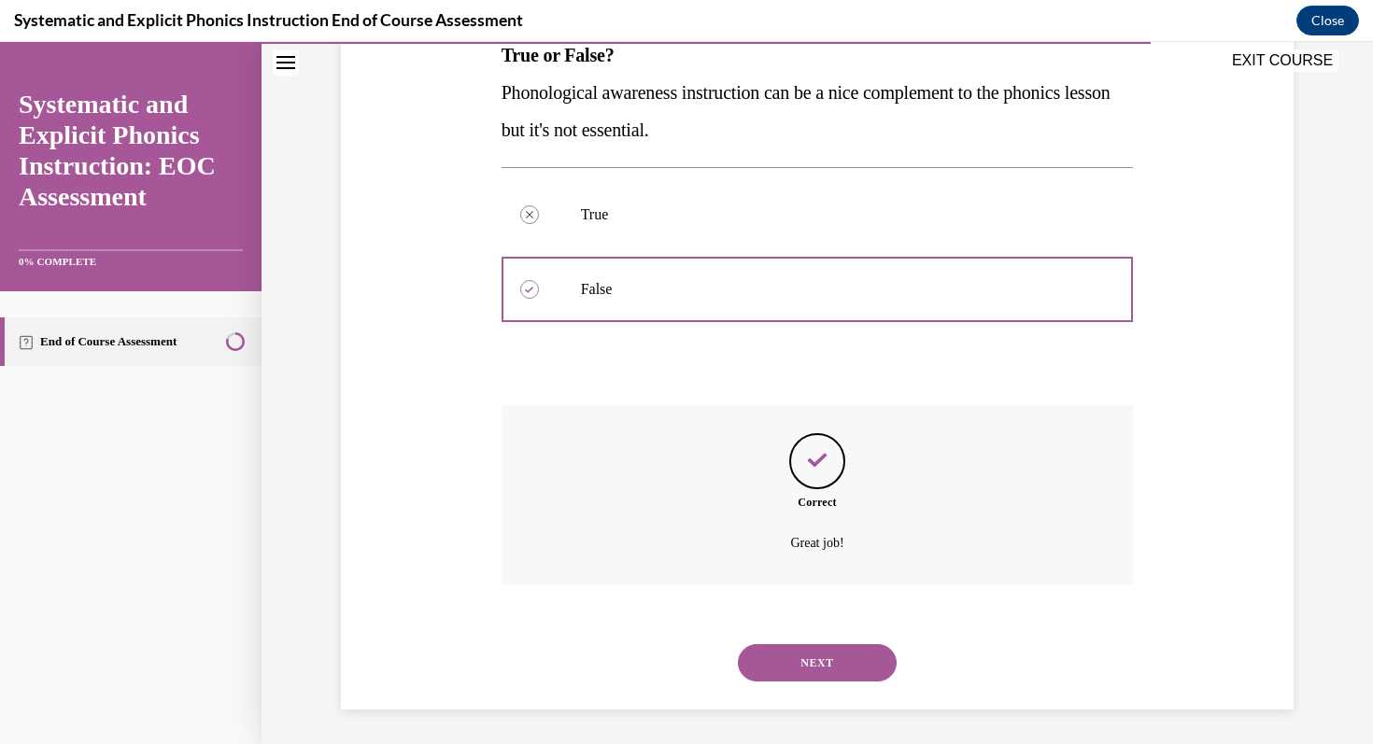
scroll to position [322, 0]
click at [787, 666] on button "NEXT" at bounding box center [817, 660] width 159 height 37
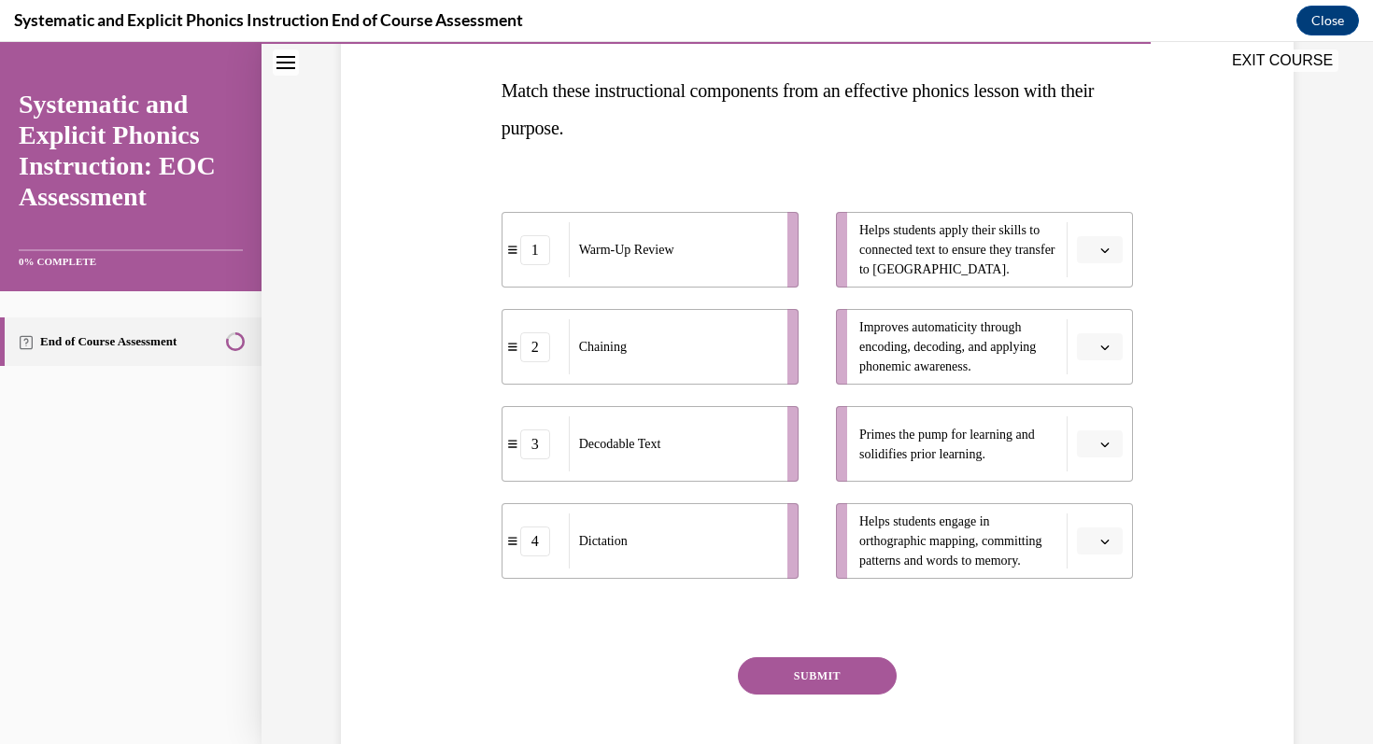
scroll to position [247, 0]
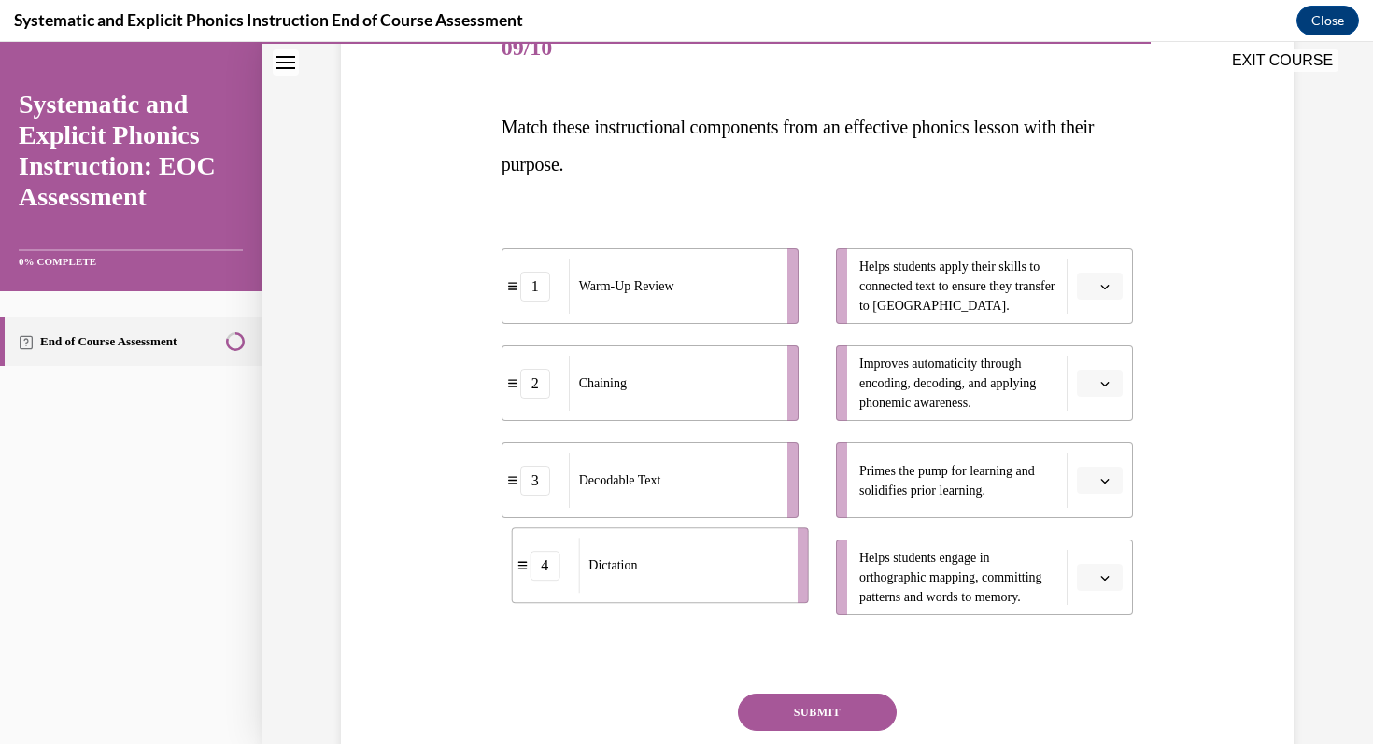
drag, startPoint x: 687, startPoint y: 602, endPoint x: 698, endPoint y: 590, distance: 15.9
click at [698, 590] on div "Dictation" at bounding box center [681, 565] width 206 height 55
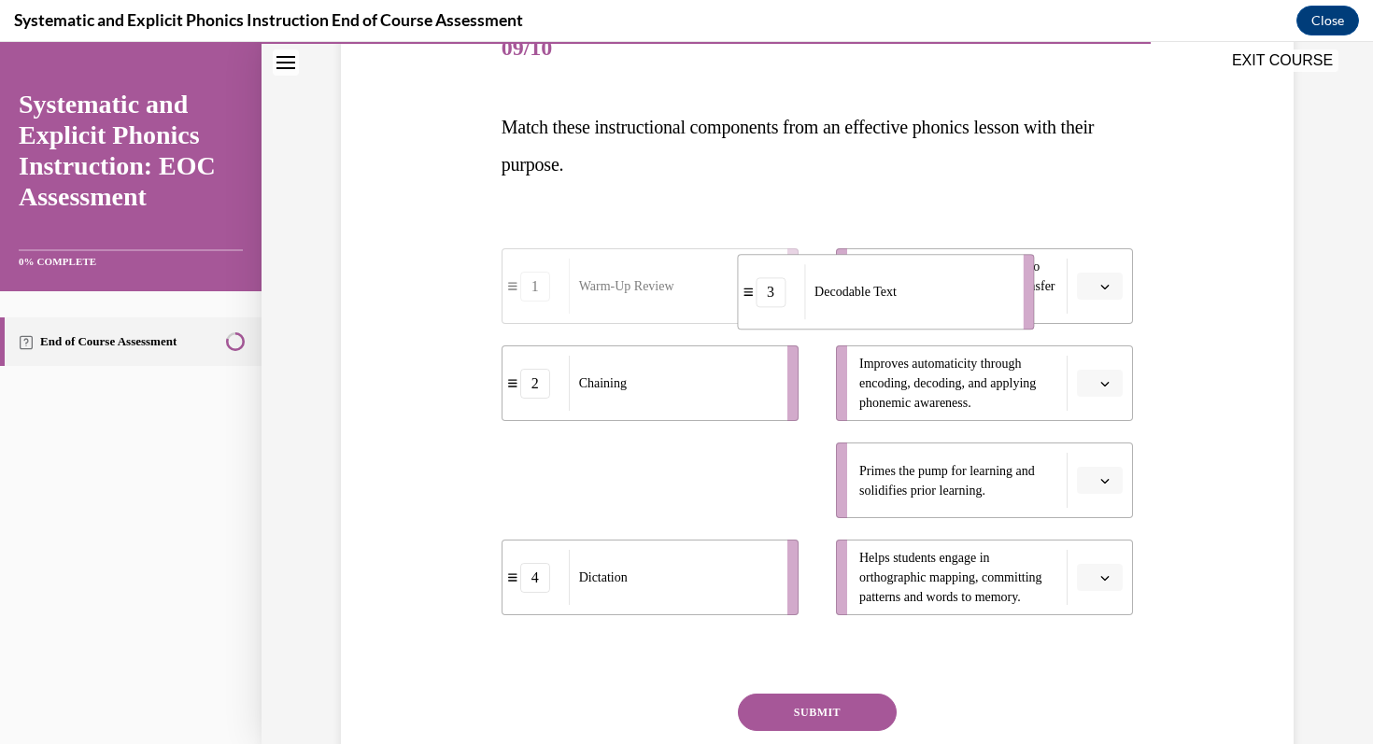
drag, startPoint x: 682, startPoint y: 490, endPoint x: 917, endPoint y: 302, distance: 301.6
click at [917, 302] on div "Decodable Text" at bounding box center [907, 291] width 206 height 55
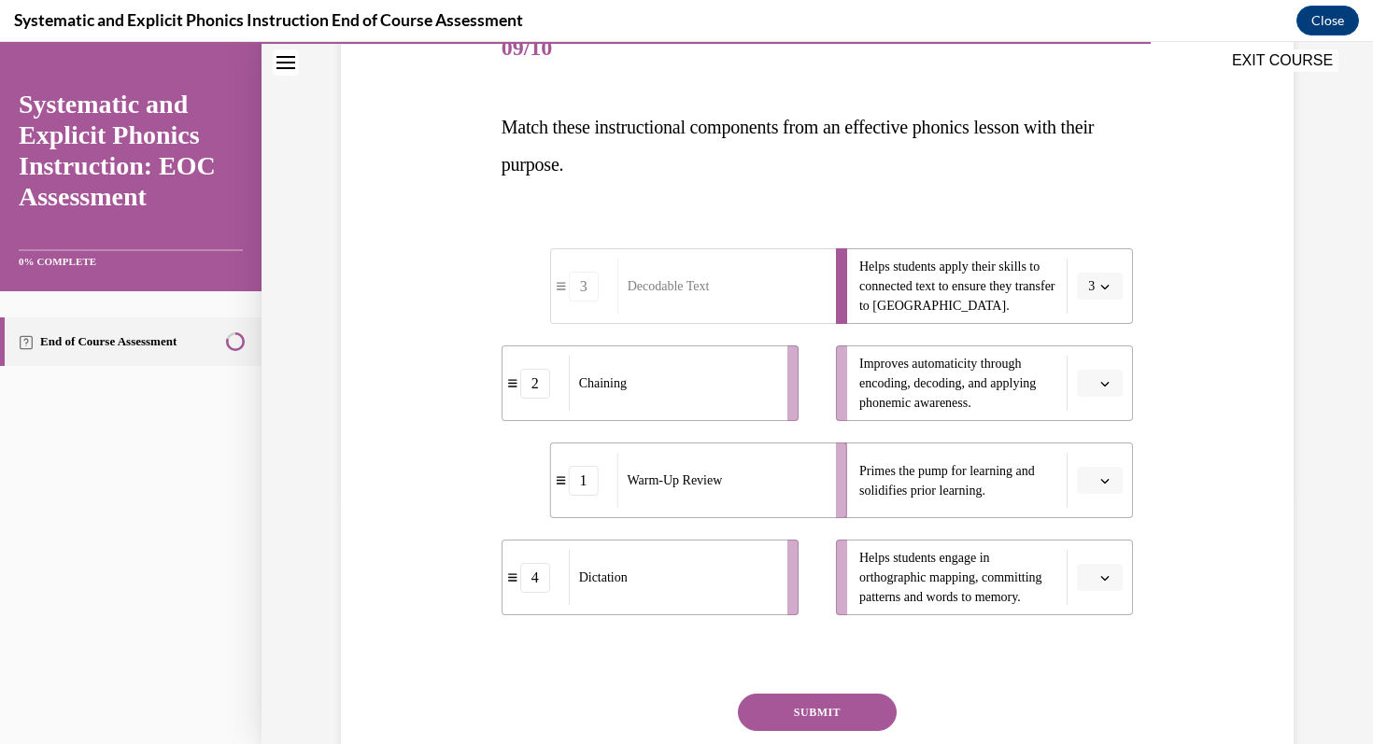
drag, startPoint x: 654, startPoint y: 498, endPoint x: 835, endPoint y: 496, distance: 181.2
click at [823, 496] on div "Warm-Up Review" at bounding box center [719, 480] width 206 height 55
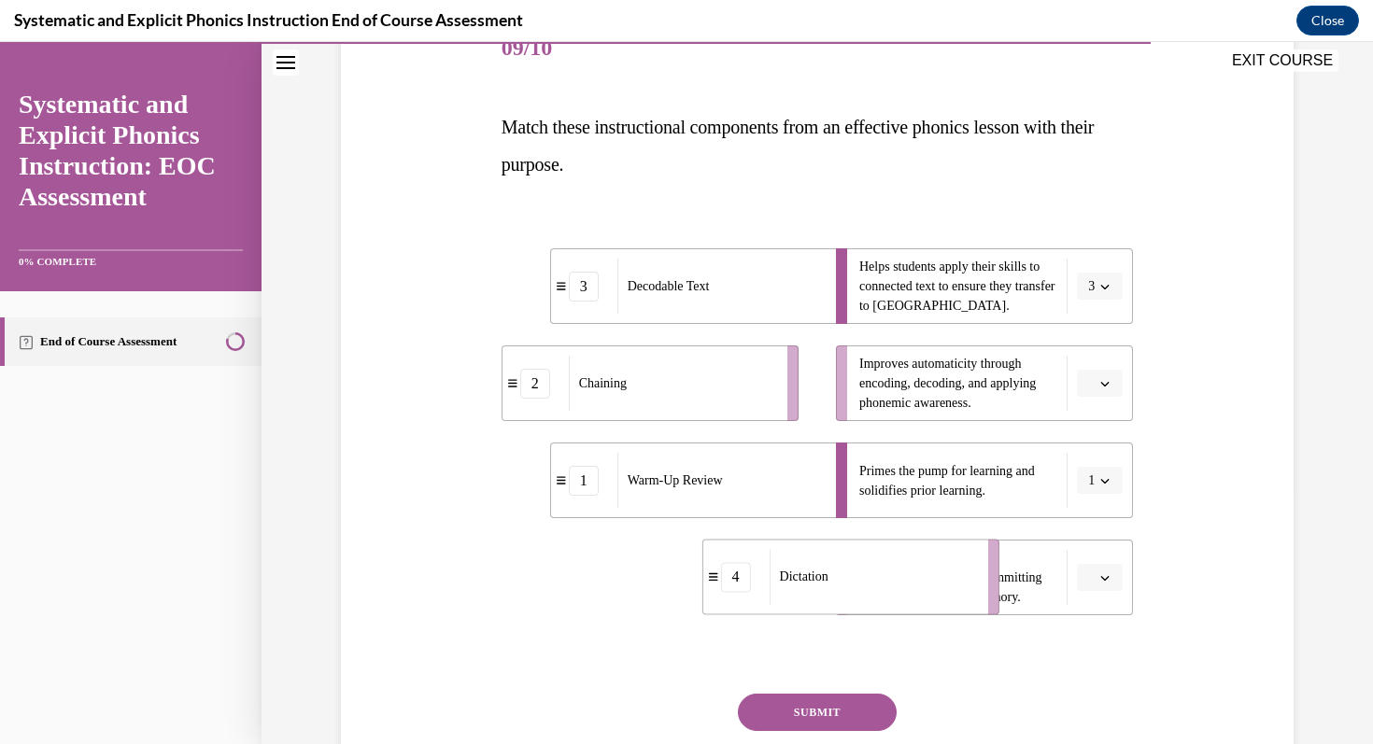
drag, startPoint x: 646, startPoint y: 592, endPoint x: 846, endPoint y: 591, distance: 199.8
click at [846, 591] on div "Dictation" at bounding box center [872, 576] width 206 height 55
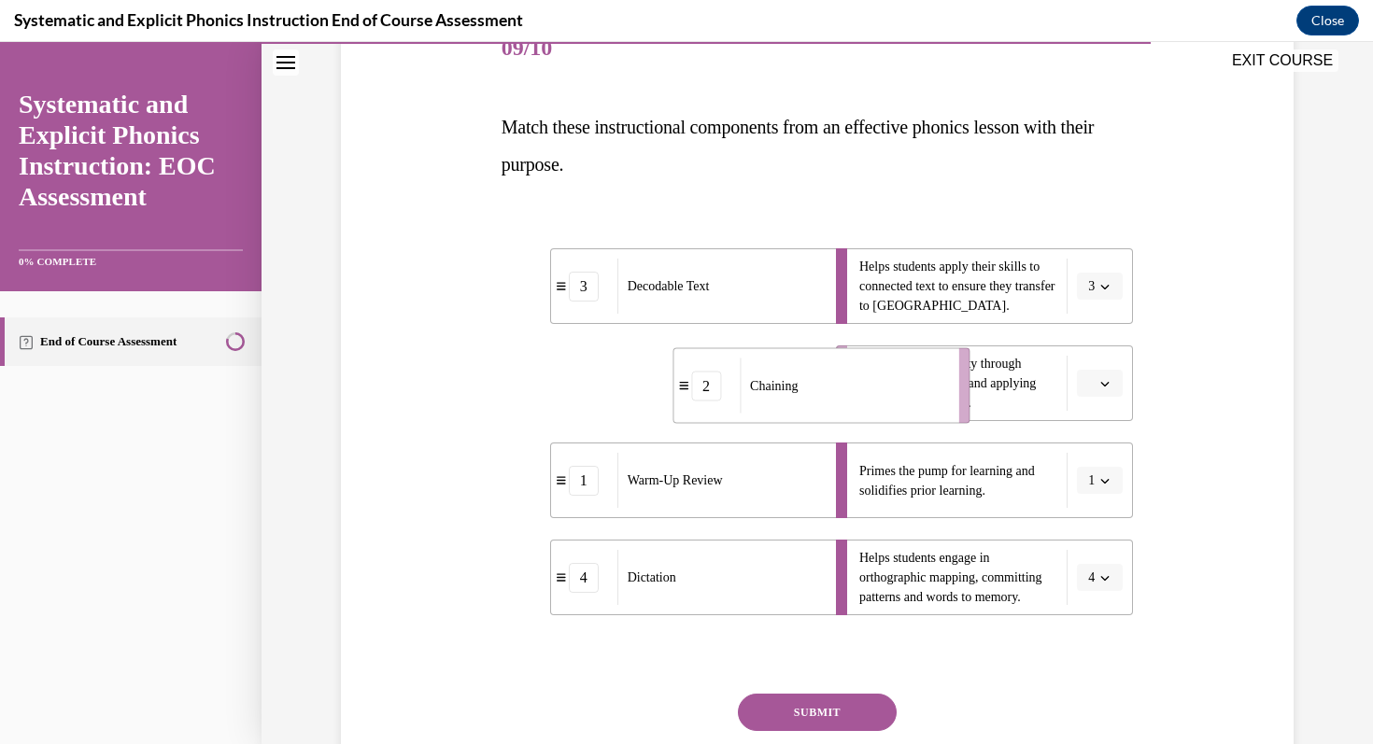
drag, startPoint x: 688, startPoint y: 389, endPoint x: 859, endPoint y: 392, distance: 170.9
click at [859, 392] on div "Chaining" at bounding box center [843, 386] width 206 height 55
drag, startPoint x: 724, startPoint y: 599, endPoint x: 775, endPoint y: 407, distance: 198.2
click at [775, 407] on li "4 Dictation" at bounding box center [749, 382] width 297 height 76
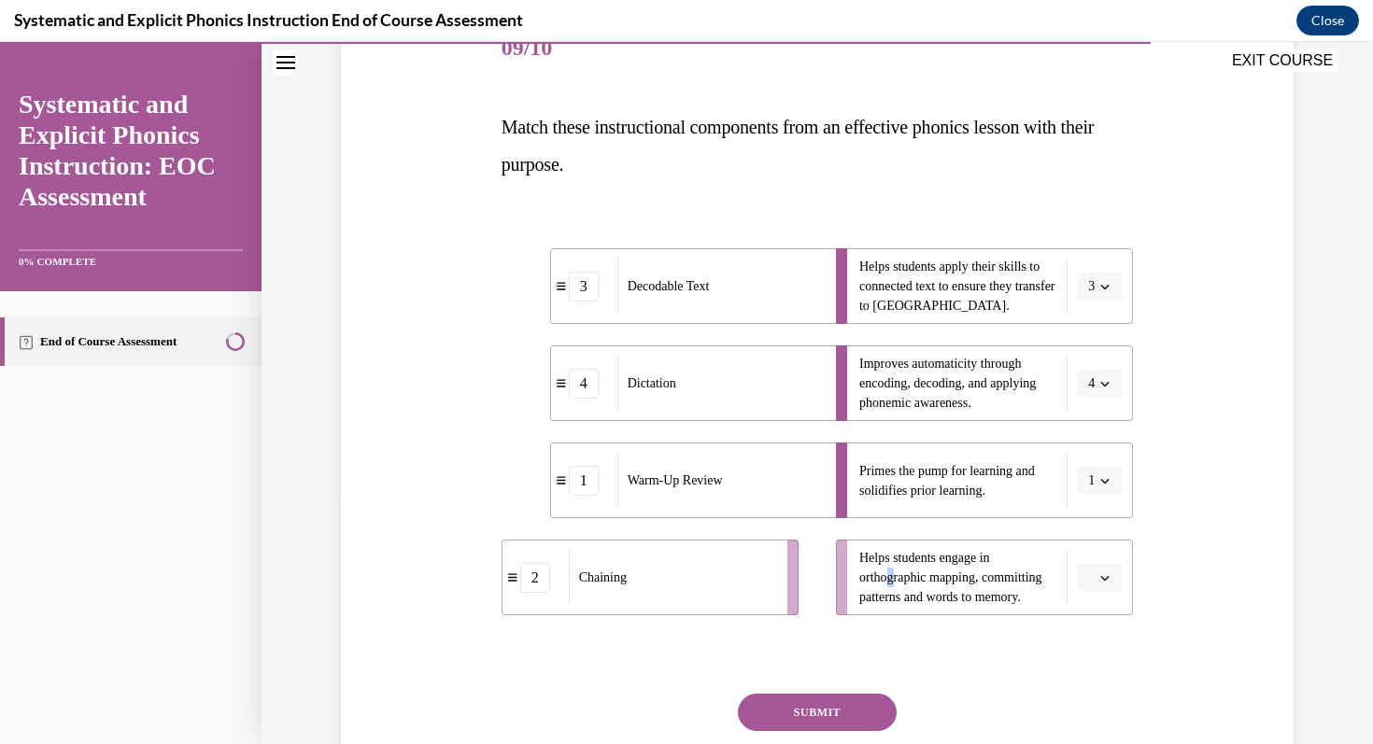
click at [899, 585] on span "Helps students engage in orthographic mapping, committing patterns and words to…" at bounding box center [958, 577] width 198 height 59
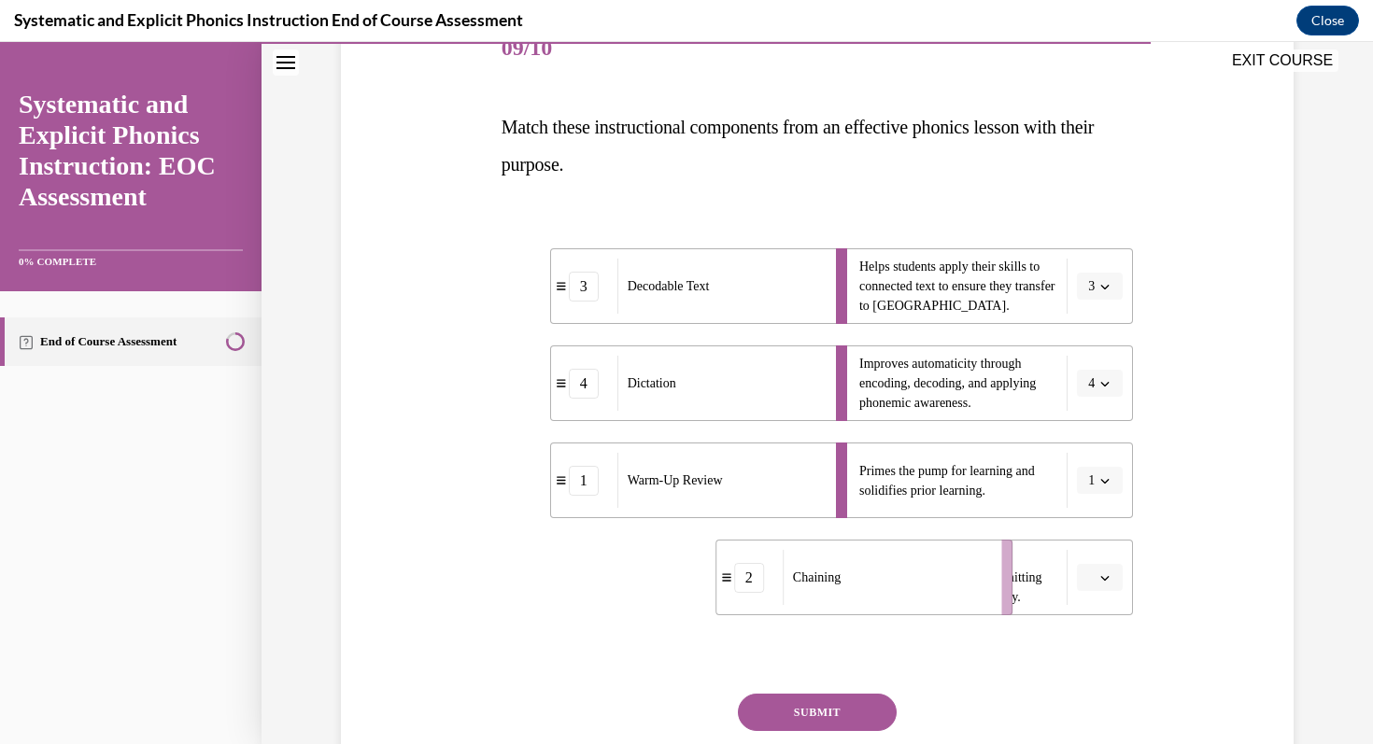
drag, startPoint x: 581, startPoint y: 586, endPoint x: 796, endPoint y: 586, distance: 214.8
click at [796, 586] on span "Chaining" at bounding box center [817, 578] width 48 height 20
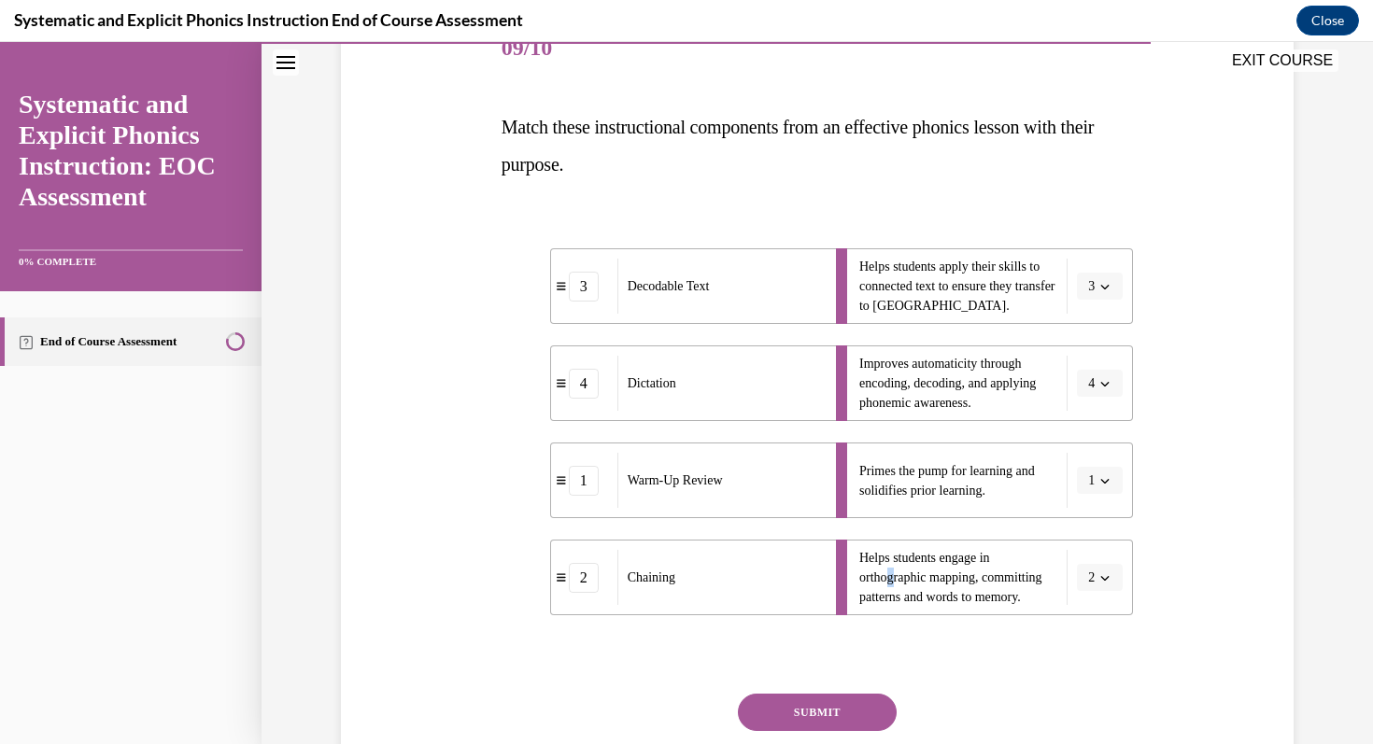
click at [814, 721] on button "SUBMIT" at bounding box center [817, 712] width 159 height 37
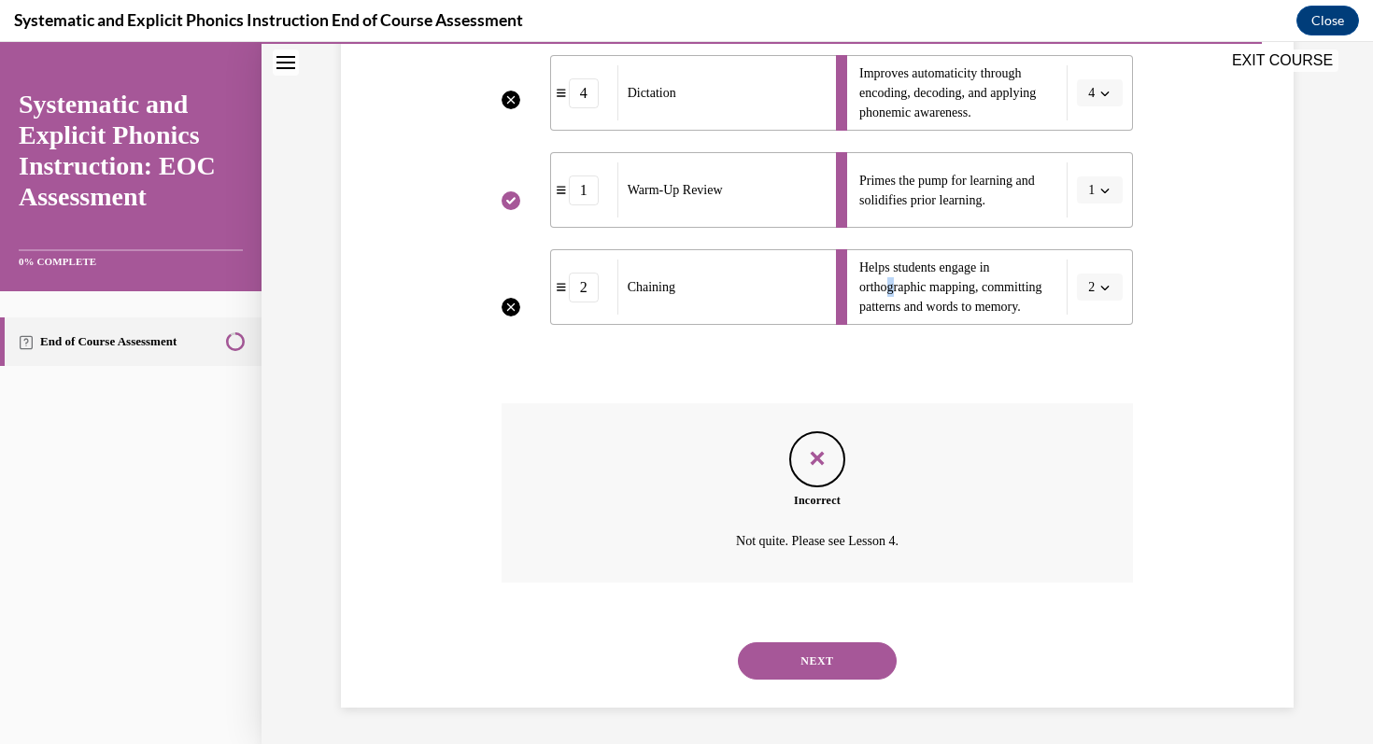
scroll to position [539, 0]
click at [820, 663] on button "NEXT" at bounding box center [817, 660] width 159 height 37
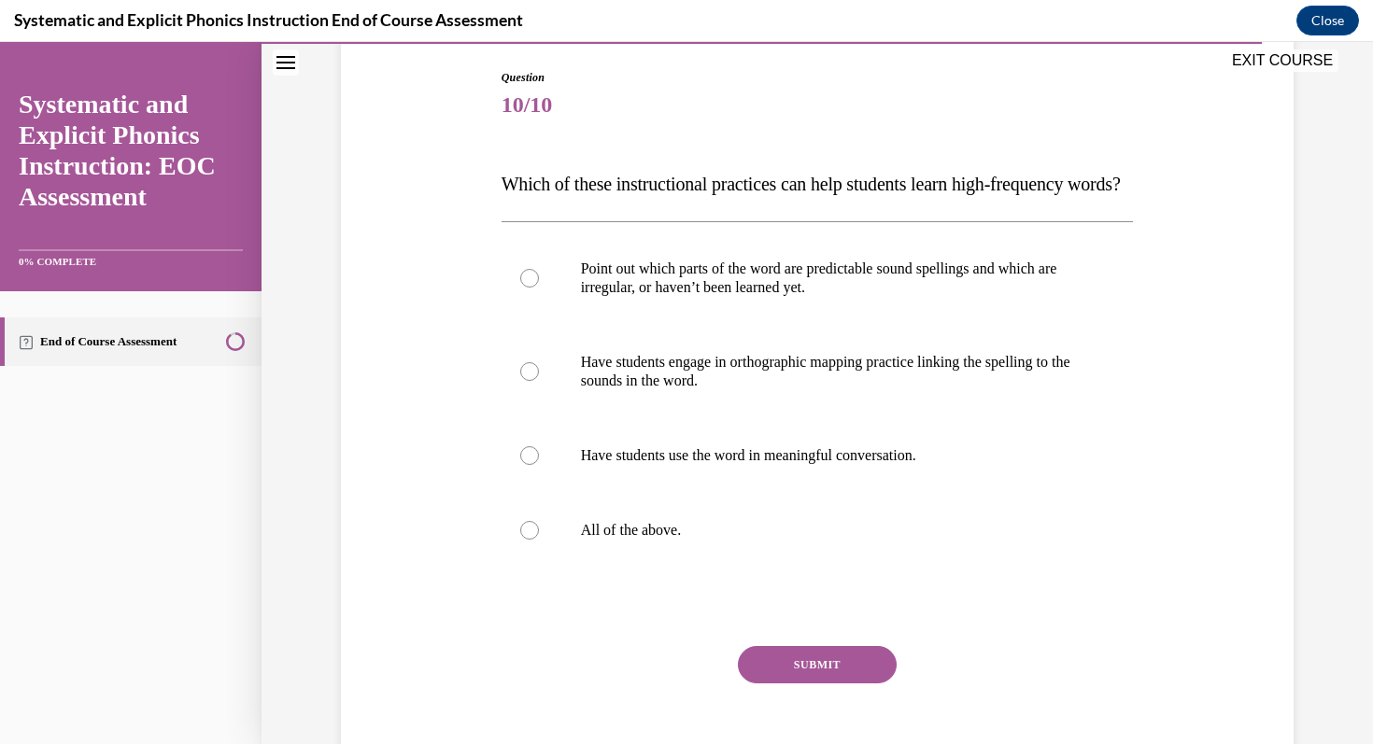
scroll to position [191, 0]
click at [801, 539] on p "All of the above." at bounding box center [834, 529] width 506 height 19
click at [817, 683] on button "SUBMIT" at bounding box center [817, 663] width 159 height 37
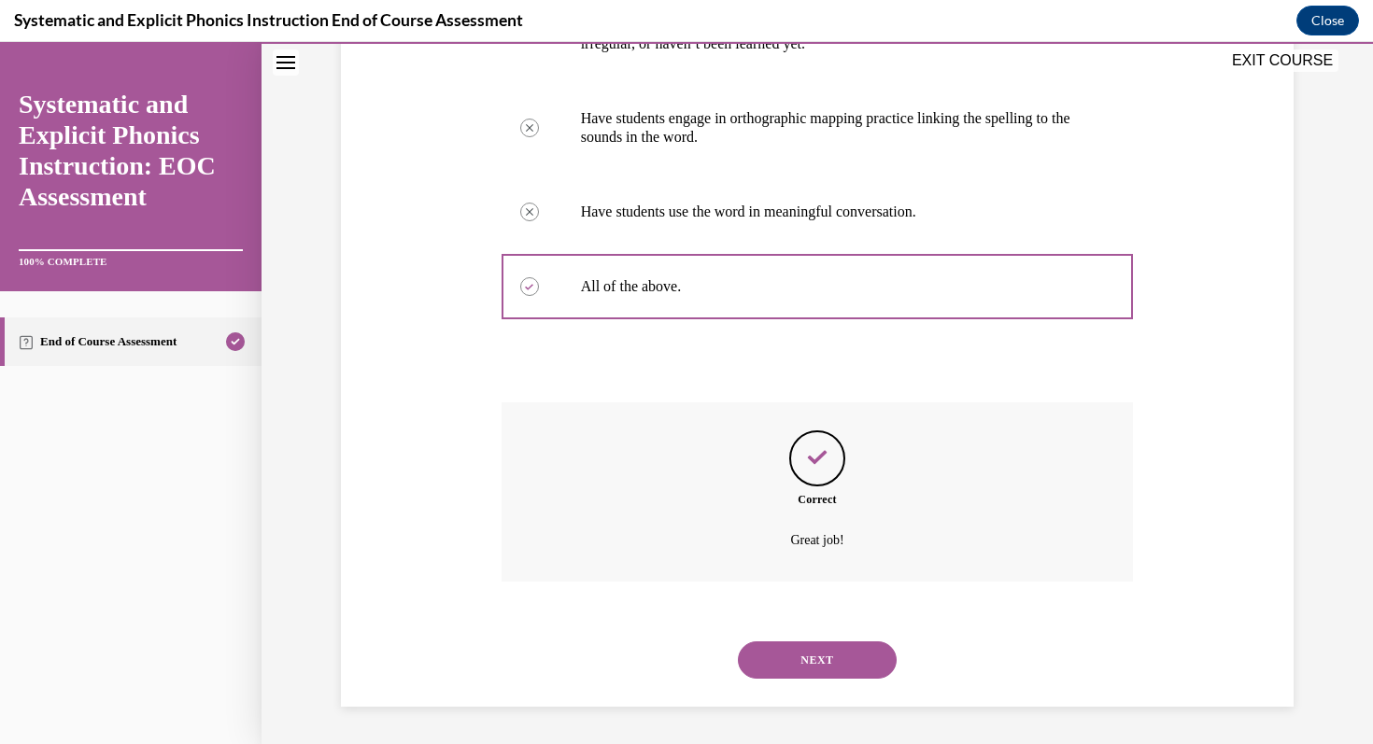
scroll to position [472, 0]
click at [822, 674] on button "NEXT" at bounding box center [817, 660] width 159 height 37
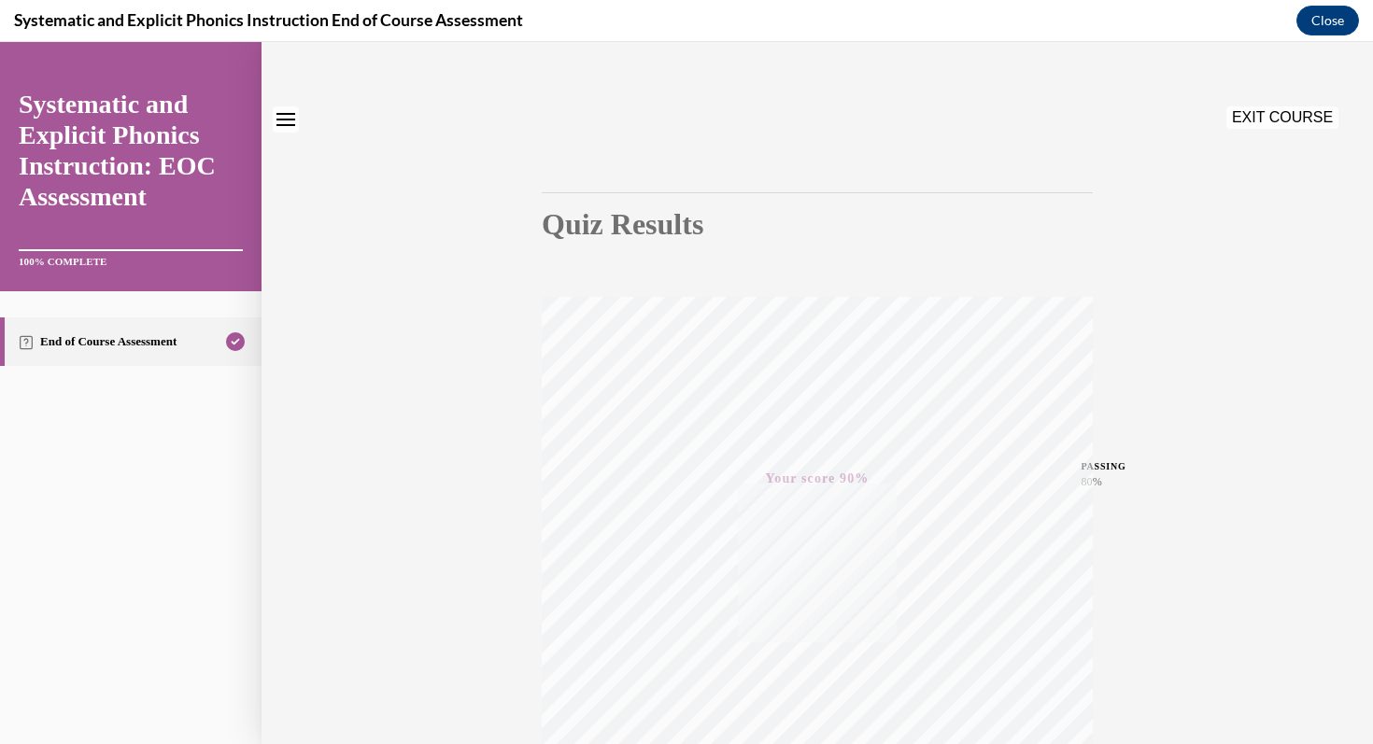
scroll to position [0, 0]
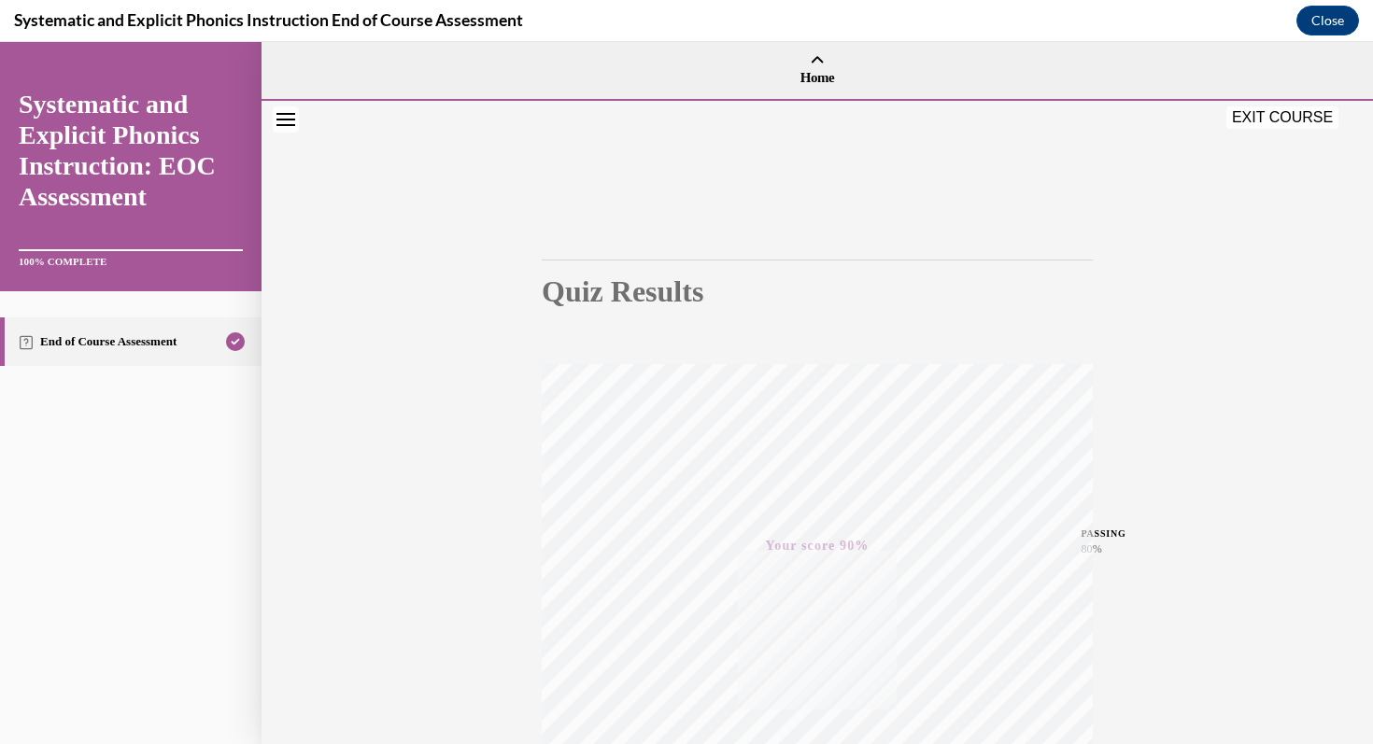
click at [1284, 120] on button "EXIT COURSE" at bounding box center [1282, 117] width 112 height 22
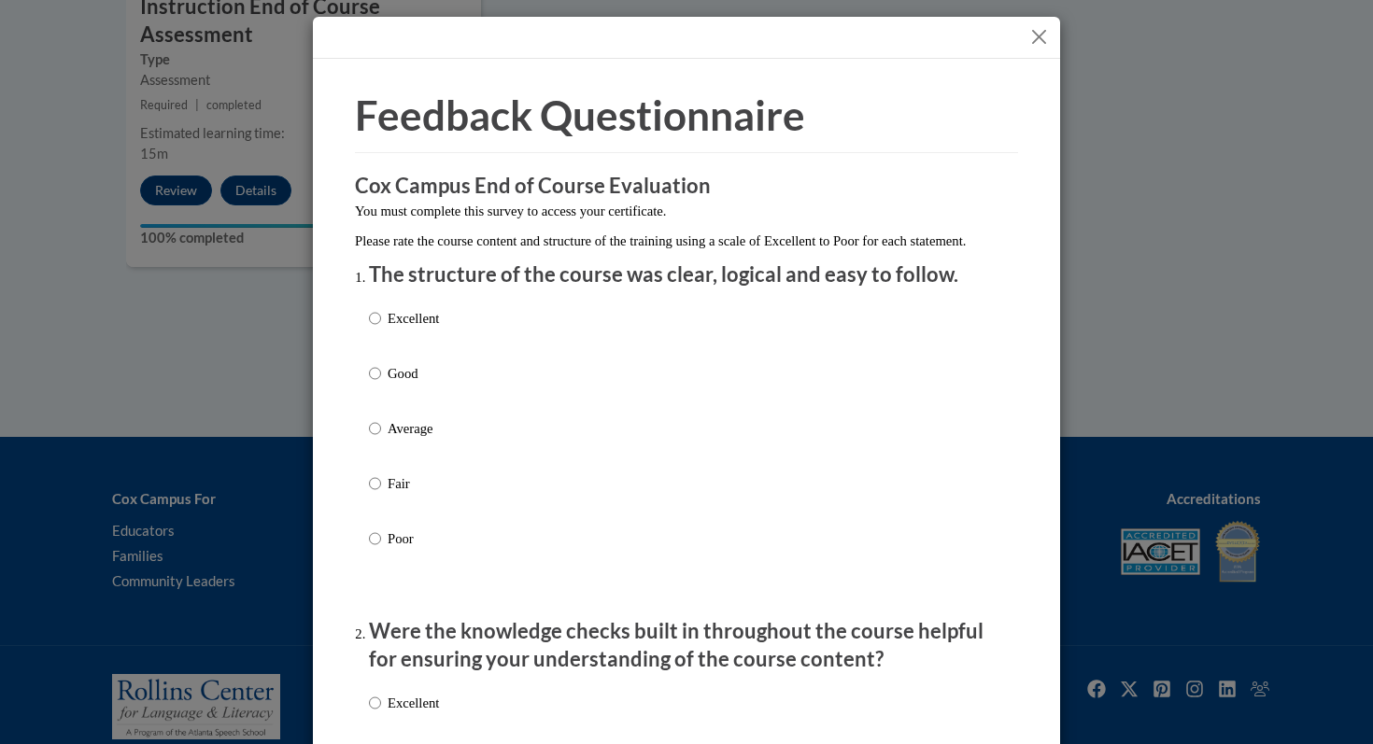
click at [1037, 40] on button "Close" at bounding box center [1038, 36] width 23 height 23
